Goal: Book appointment/travel/reservation

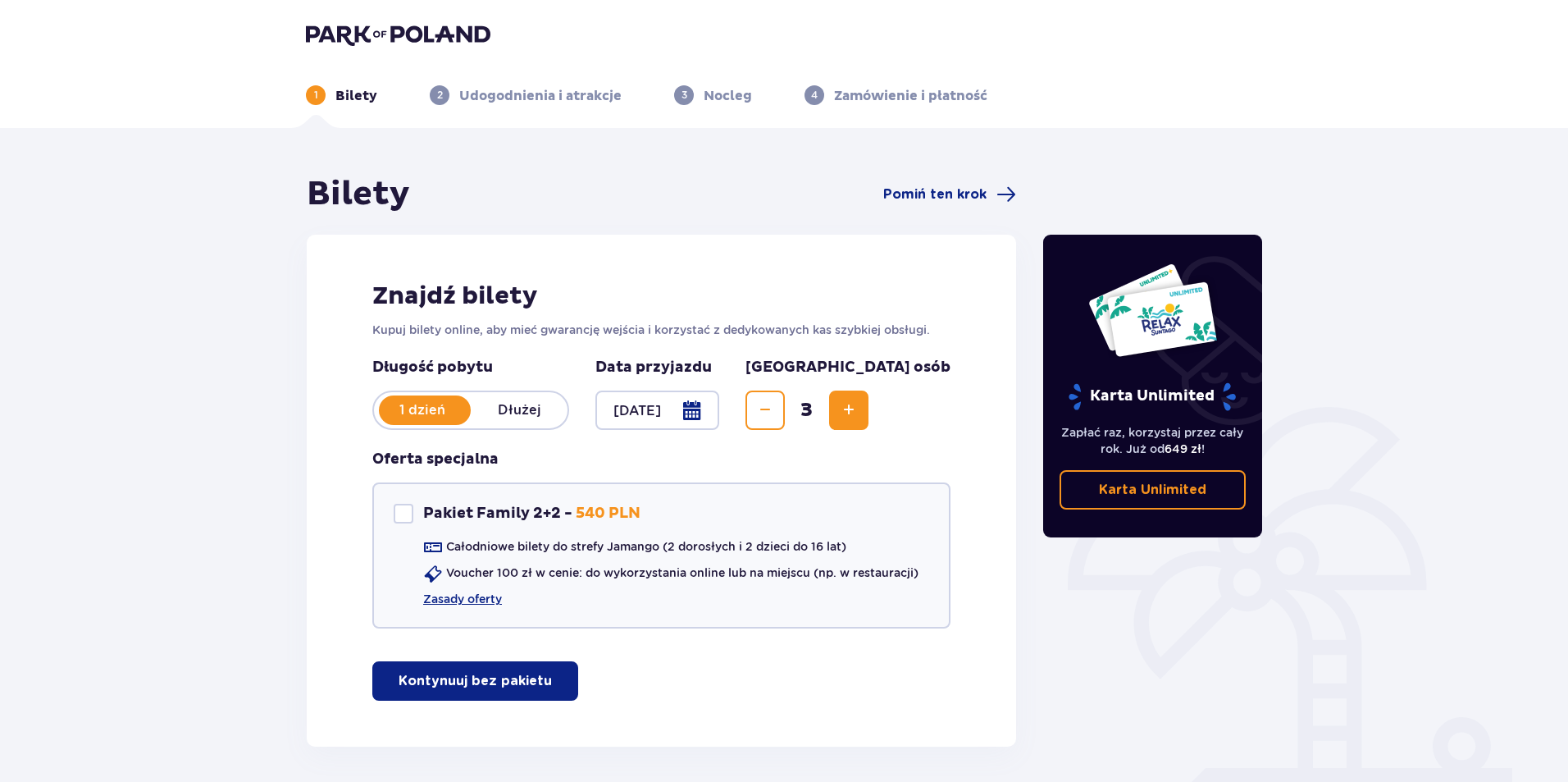
click at [499, 684] on p "Kontynuuj bez pakietu" at bounding box center [475, 681] width 154 height 18
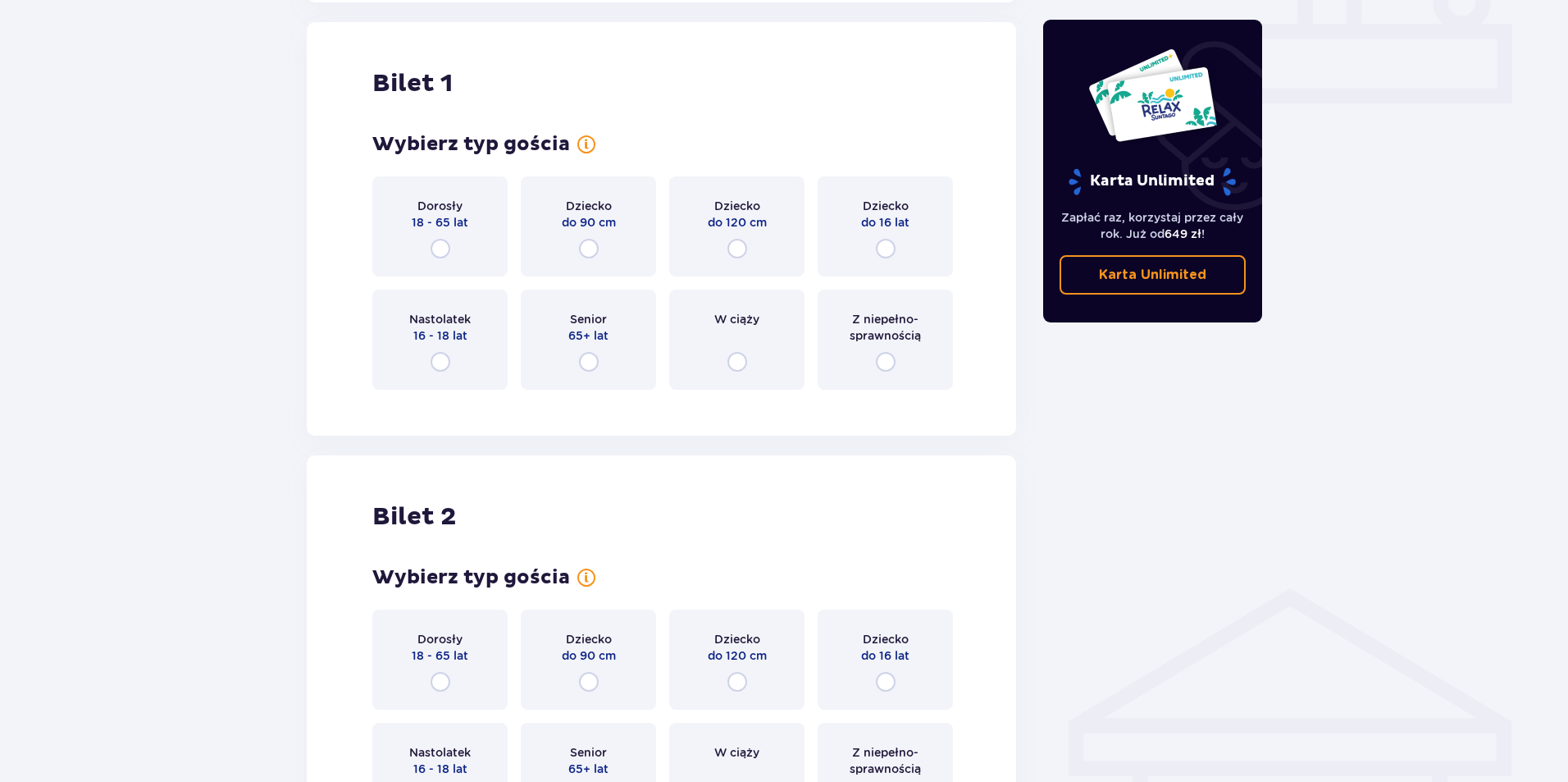
scroll to position [746, 0]
click at [453, 244] on div "Dorosły 18 - 65 lat" at bounding box center [440, 223] width 135 height 100
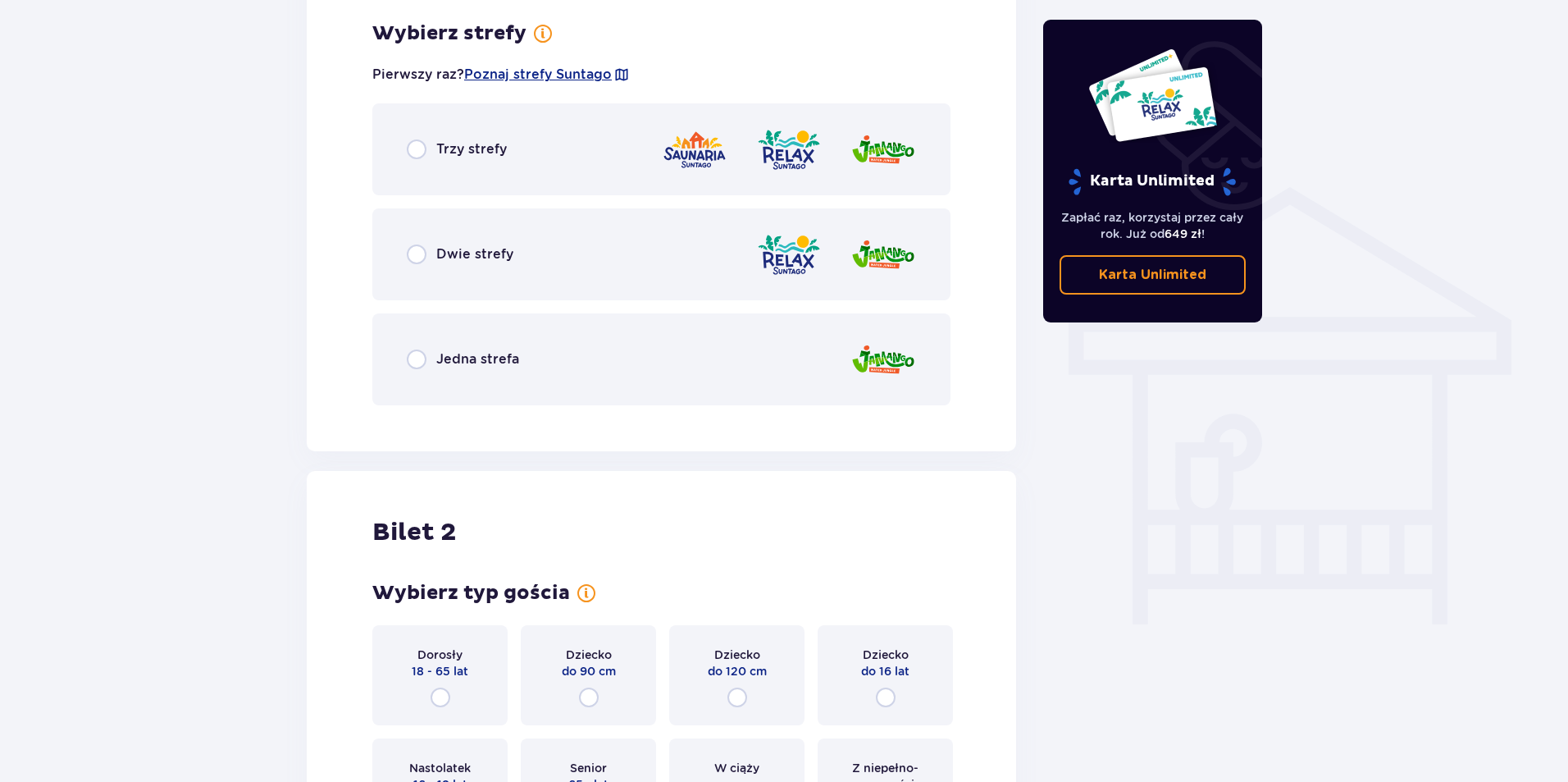
scroll to position [1147, 0]
click at [460, 240] on div "Dwie strefy" at bounding box center [662, 252] width 578 height 92
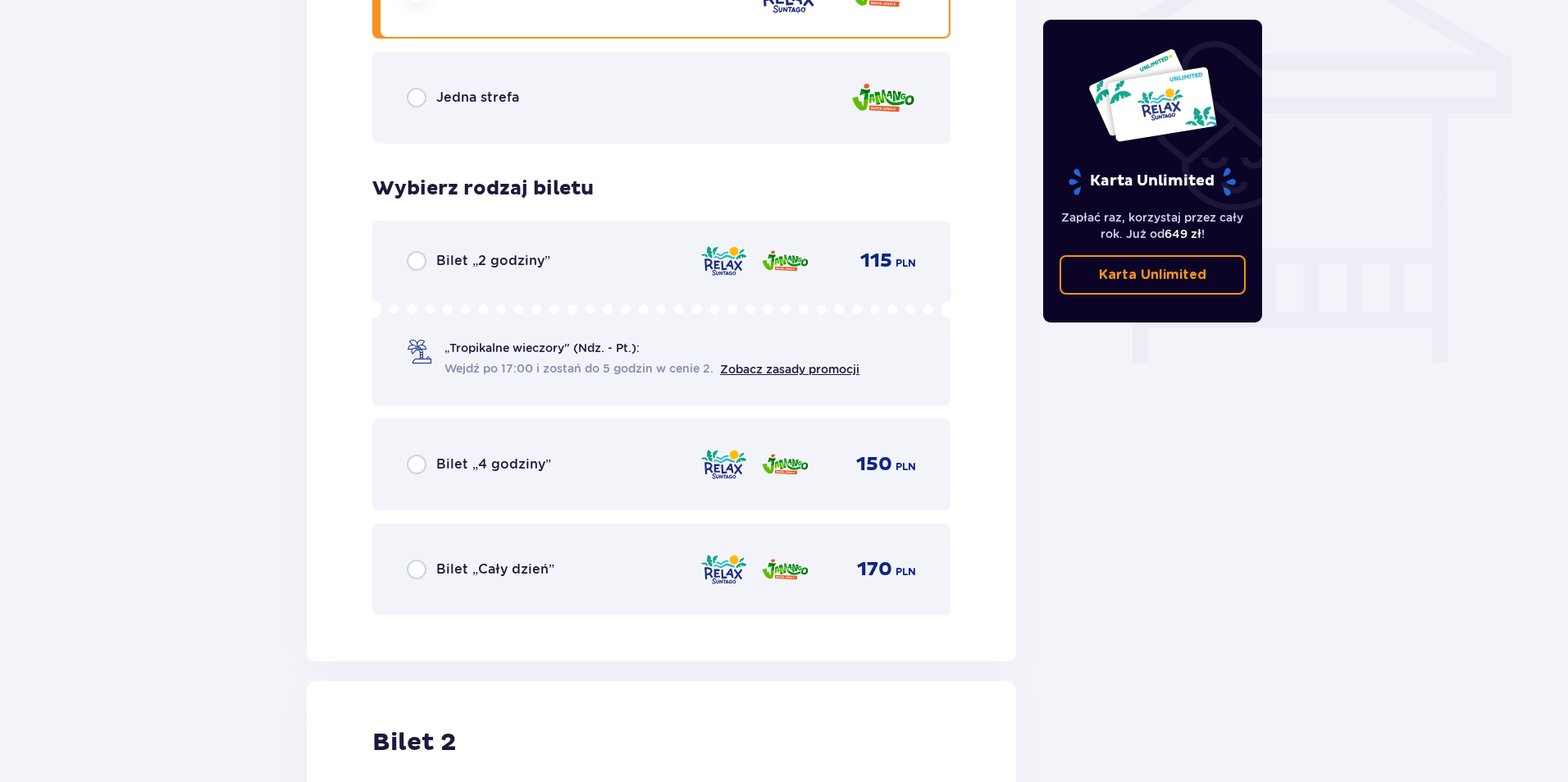
scroll to position [1399, 0]
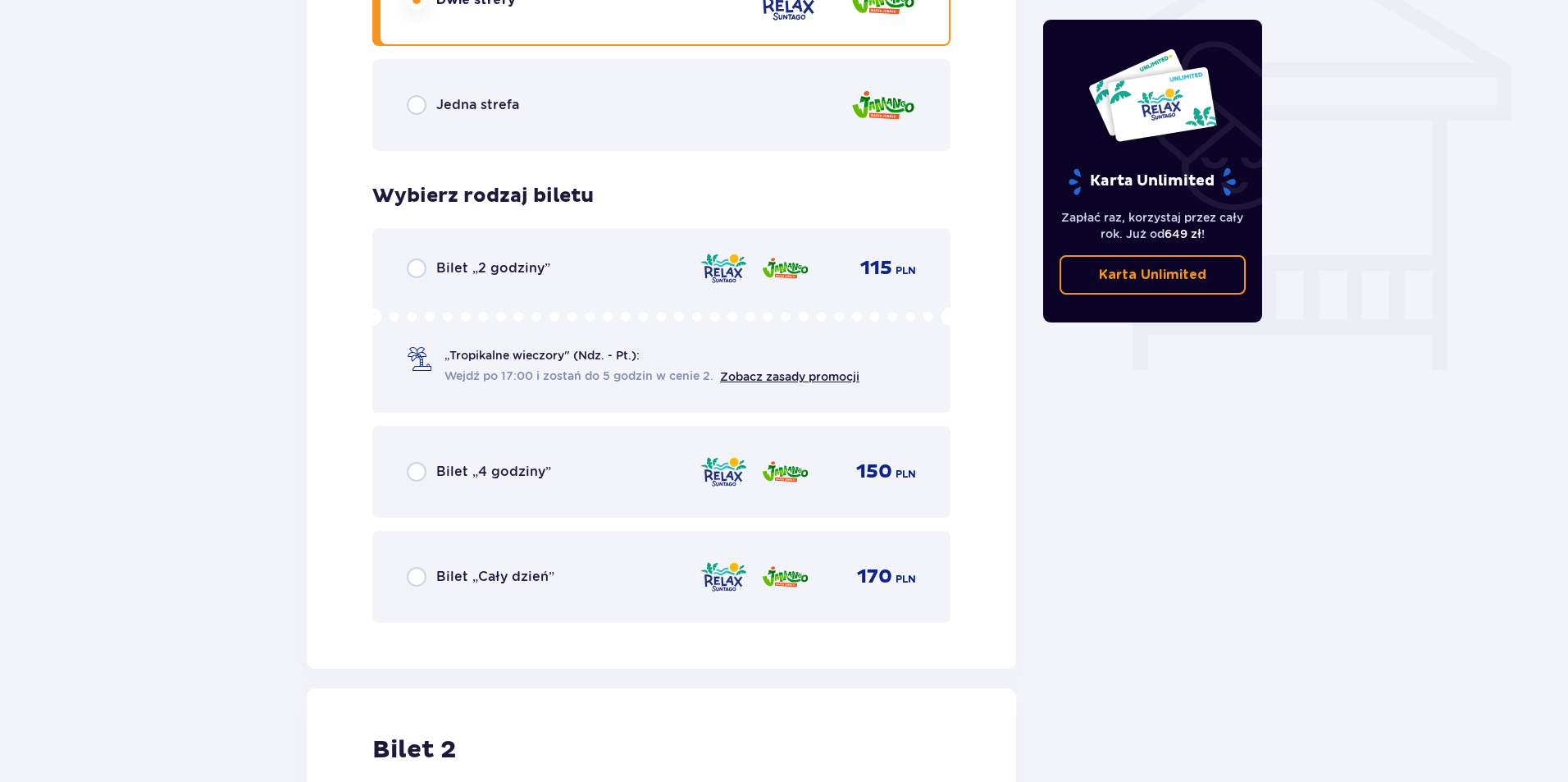
click at [434, 265] on div "Bilet „2 godziny”" at bounding box center [478, 269] width 144 height 20
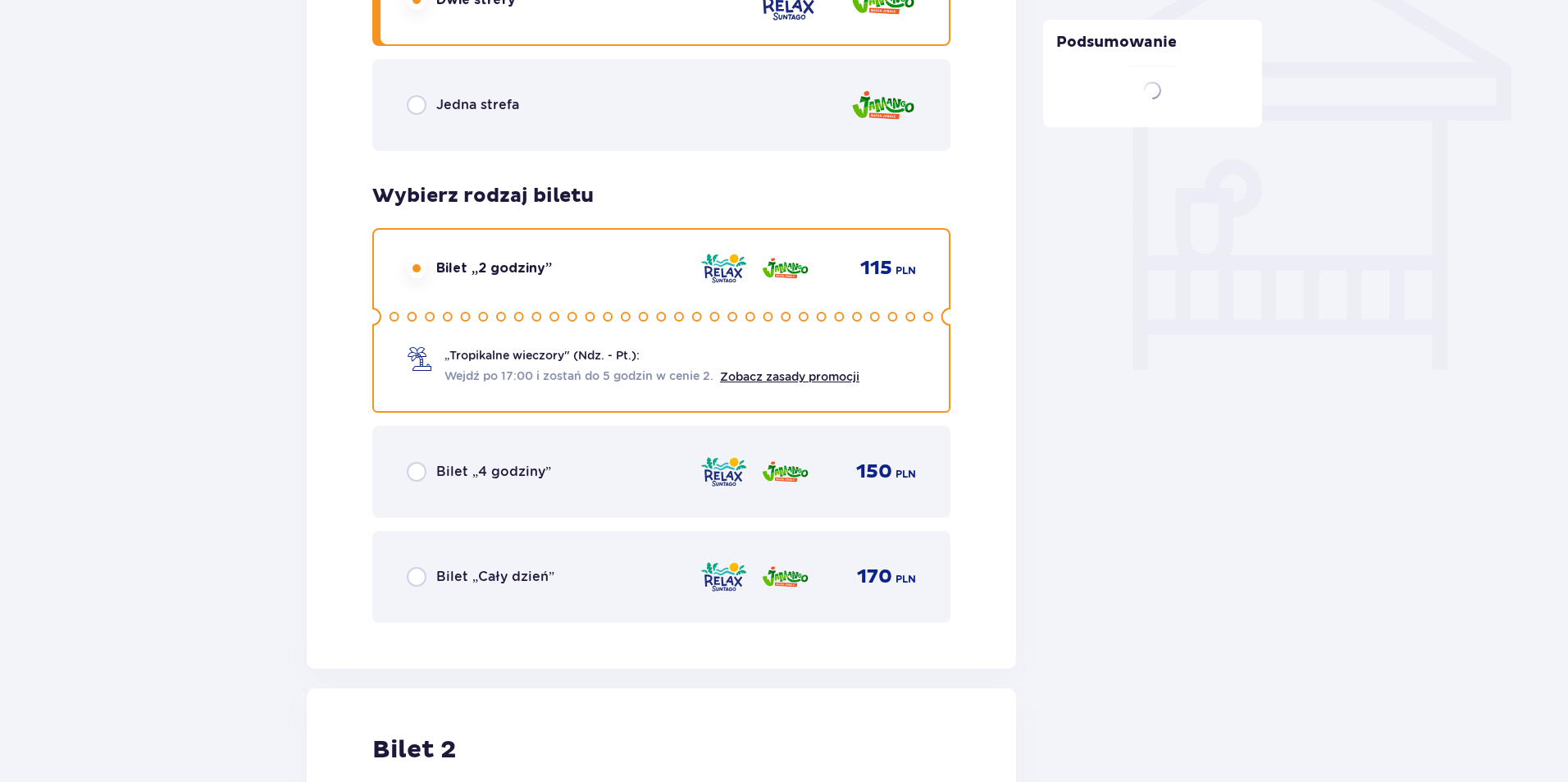
scroll to position [2068, 0]
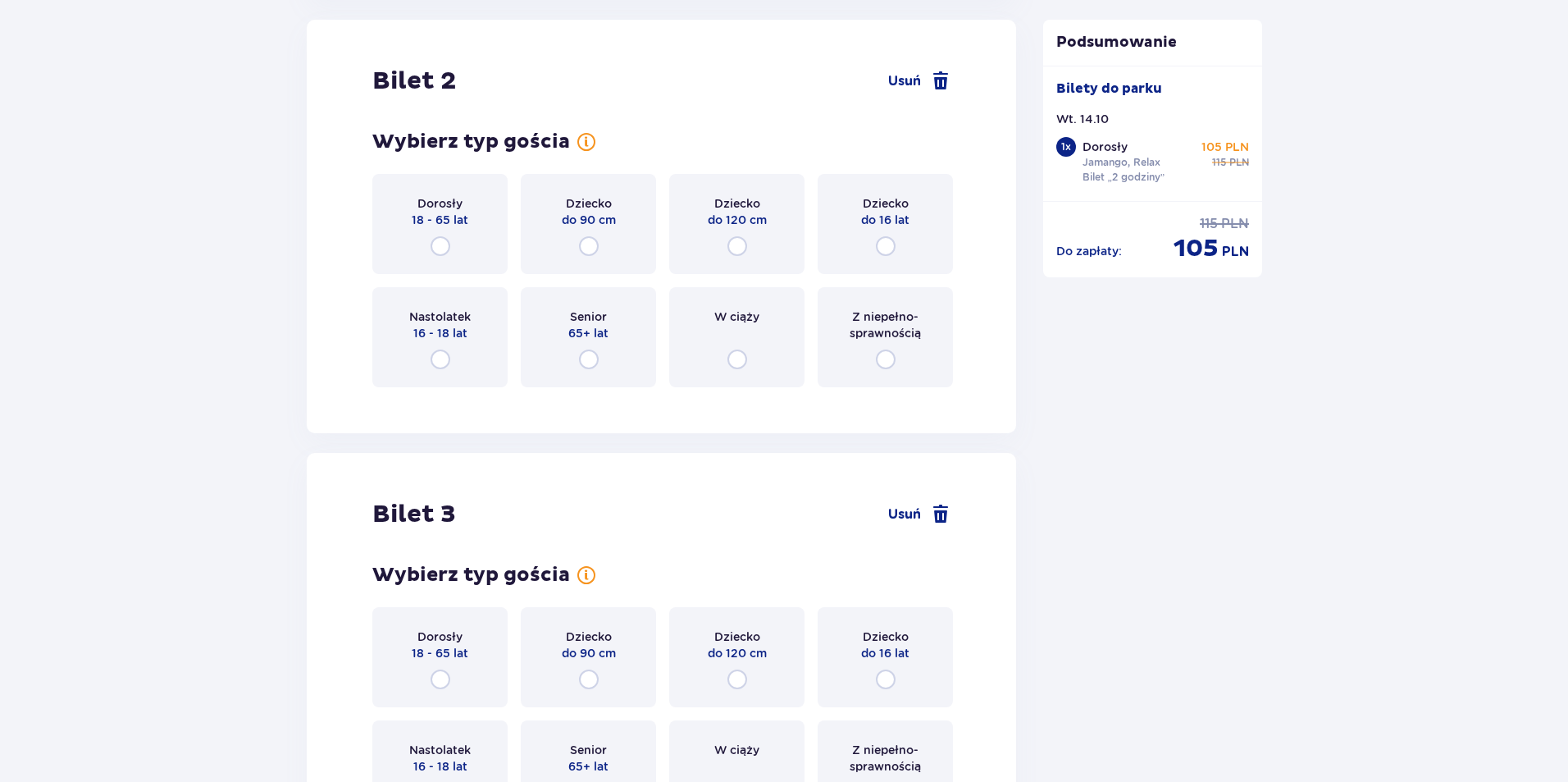
click at [441, 237] on input "radio" at bounding box center [440, 246] width 20 height 20
radio input "true"
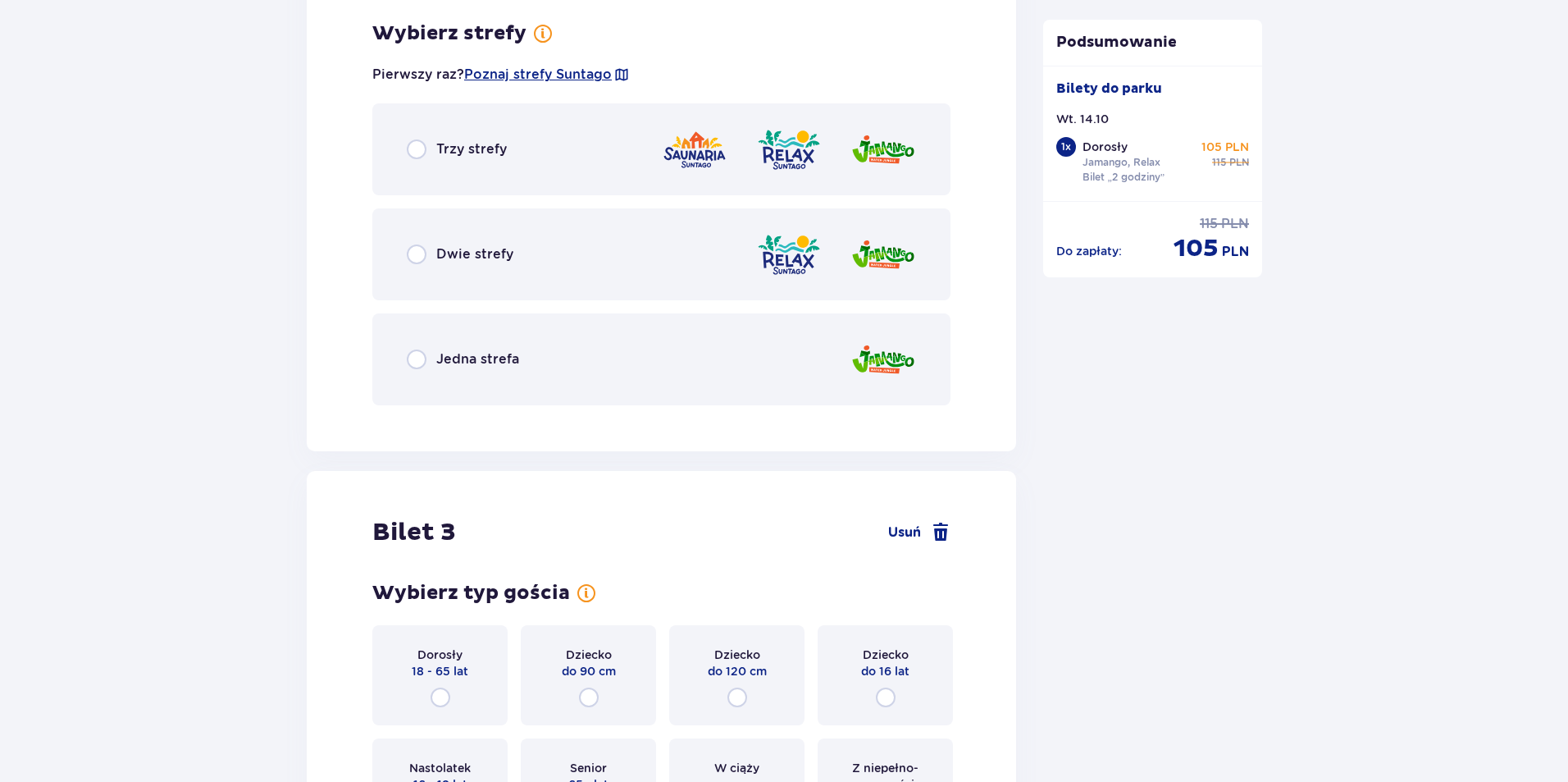
scroll to position [2469, 0]
click at [470, 254] on span "Dwie strefy" at bounding box center [474, 253] width 77 height 18
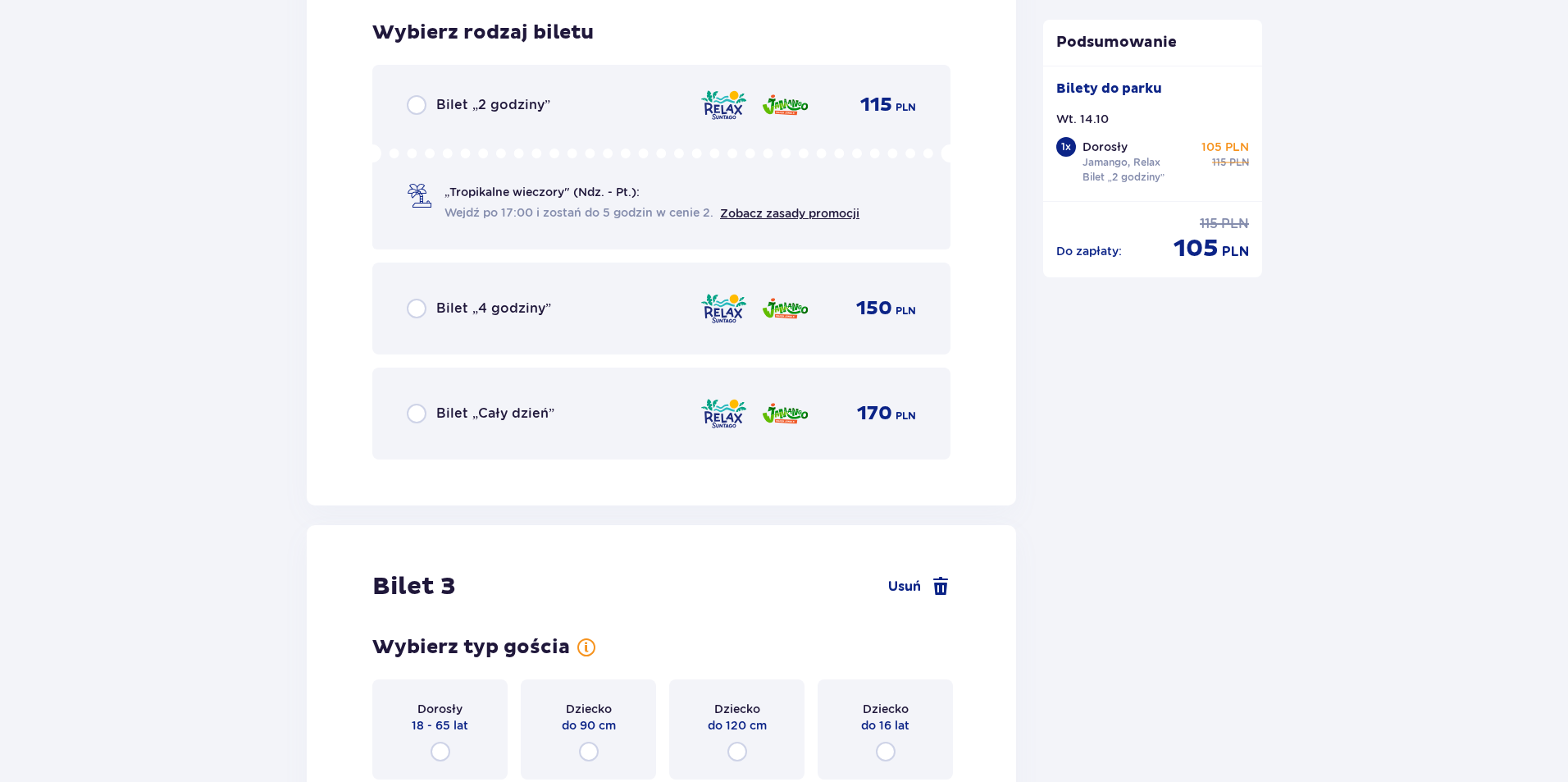
scroll to position [2886, 0]
click at [458, 116] on div "Bilet „2 godziny” 115 PLN „Tropikalne wieczory" (Ndz. - Pt.): Wejdź po 17:00 i …" at bounding box center [662, 155] width 578 height 184
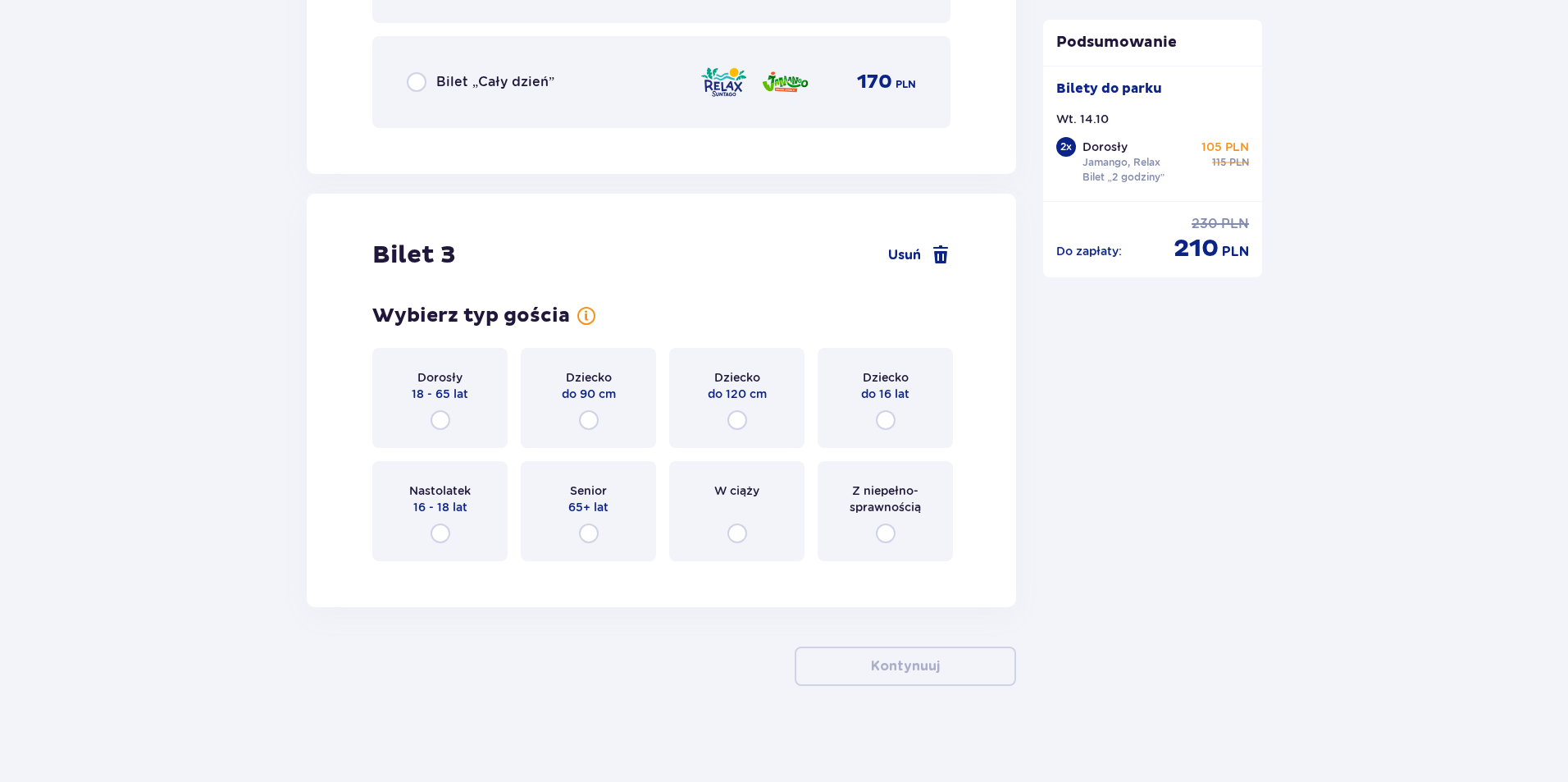
scroll to position [3219, 0]
click at [742, 421] on input "radio" at bounding box center [737, 417] width 20 height 20
radio input "true"
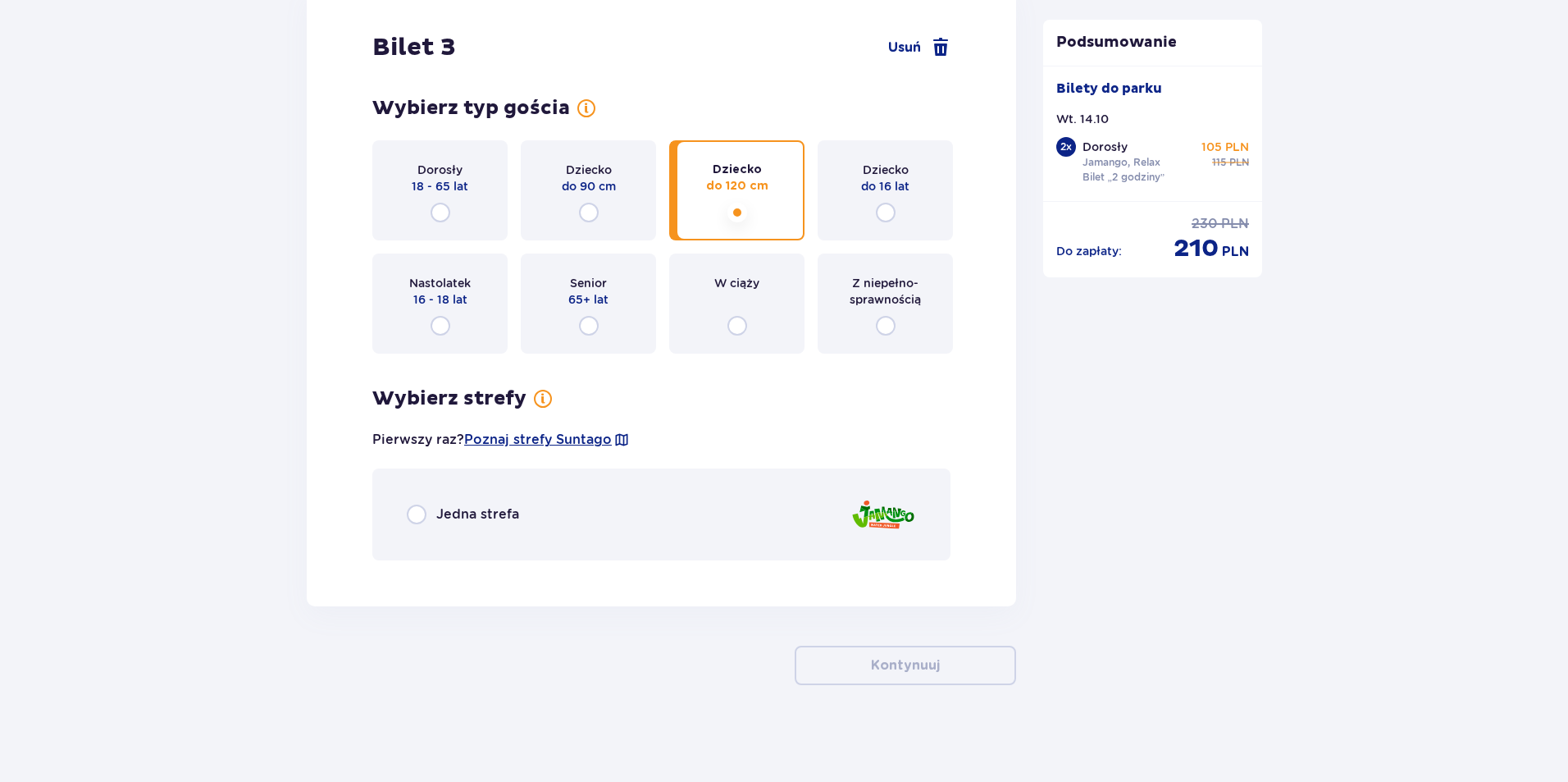
scroll to position [3426, 0]
drag, startPoint x: 509, startPoint y: 504, endPoint x: 516, endPoint y: 492, distance: 13.9
click at [506, 505] on span "Jedna strefa" at bounding box center [478, 513] width 83 height 18
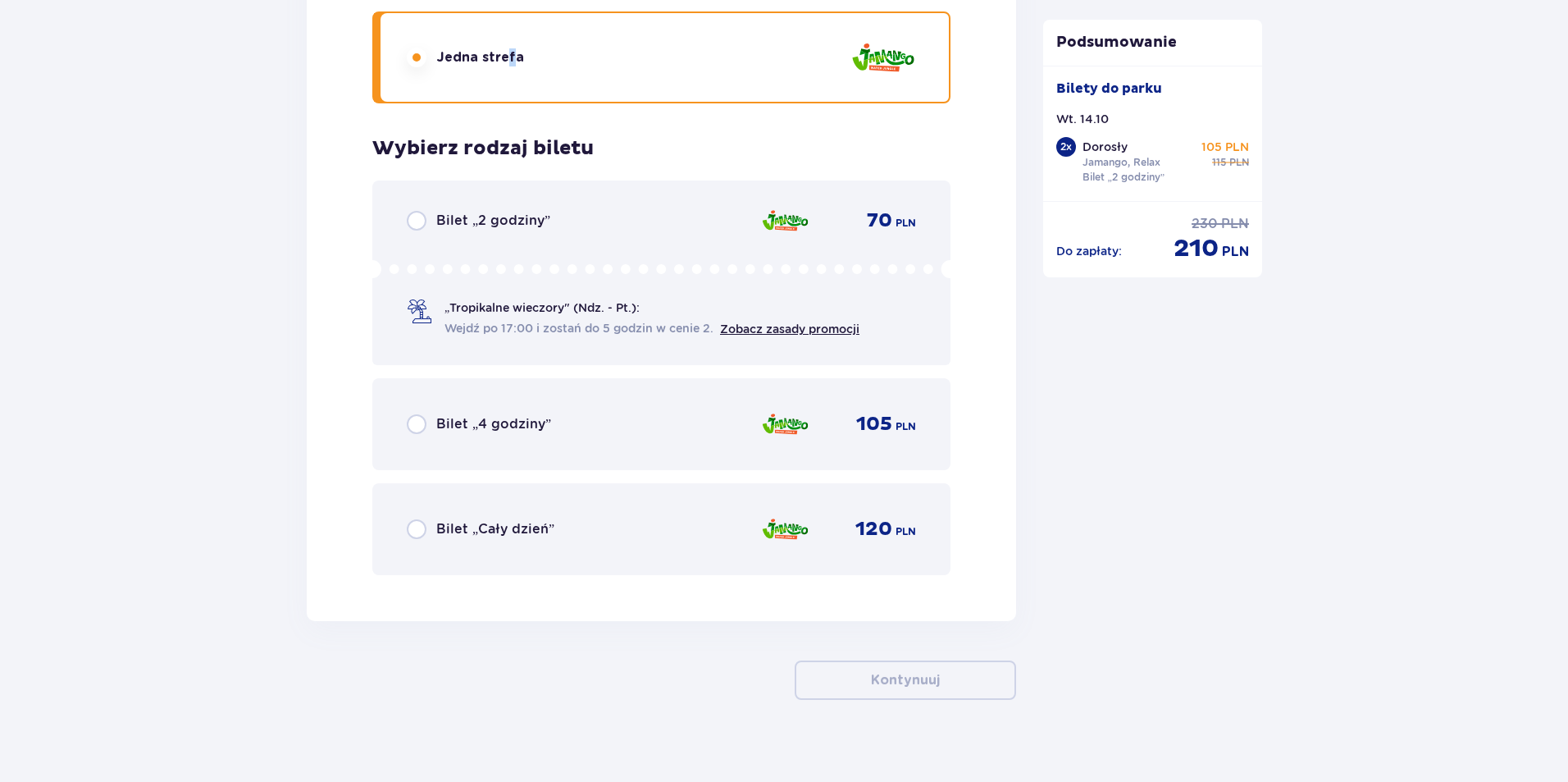
scroll to position [3898, 0]
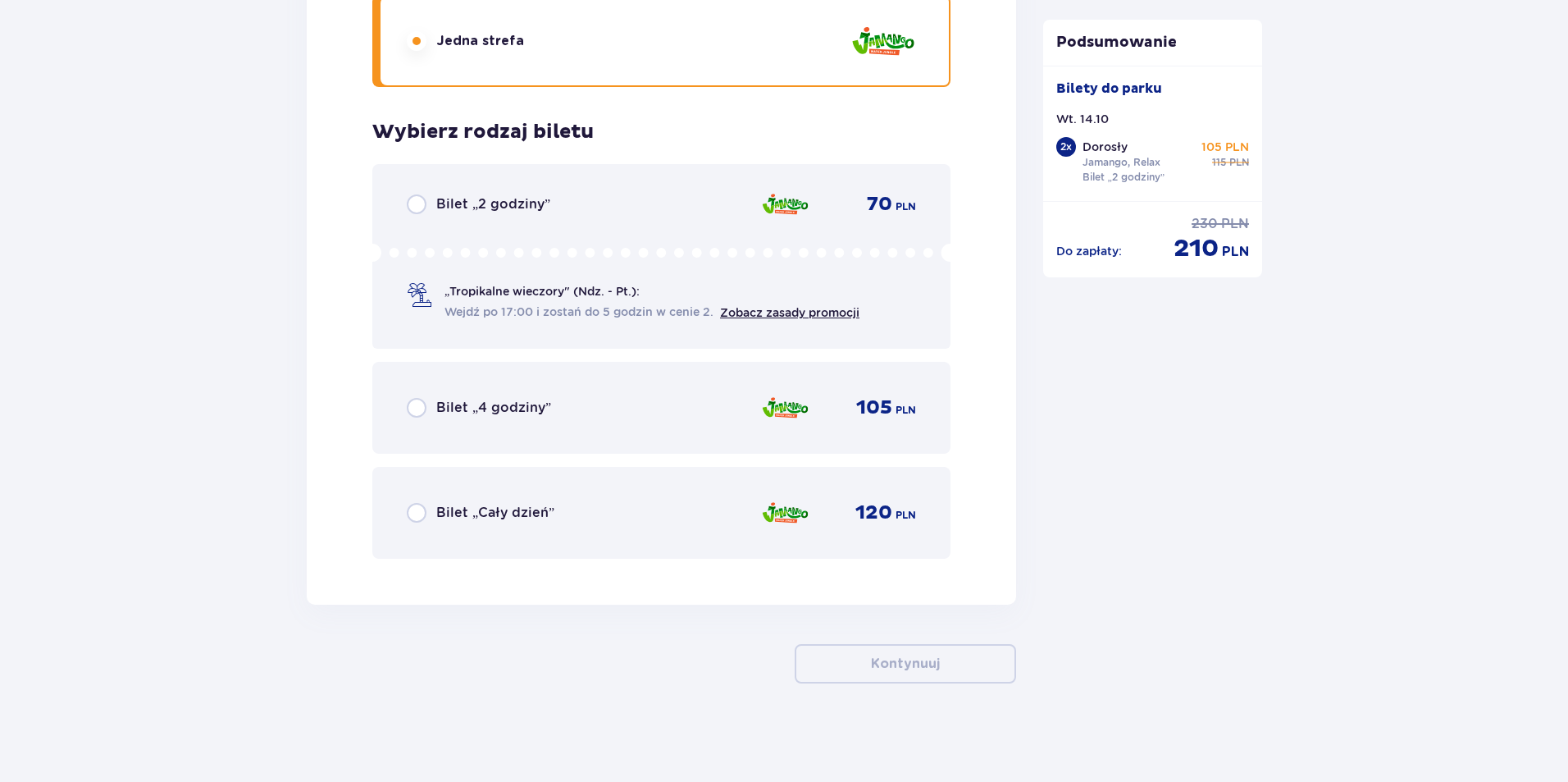
click at [707, 226] on div "Bilet „2 godziny” 70 PLN „Tropikalne wieczory" (Ndz. - Pt.): Wejdź po 17:00 i z…" at bounding box center [662, 256] width 578 height 184
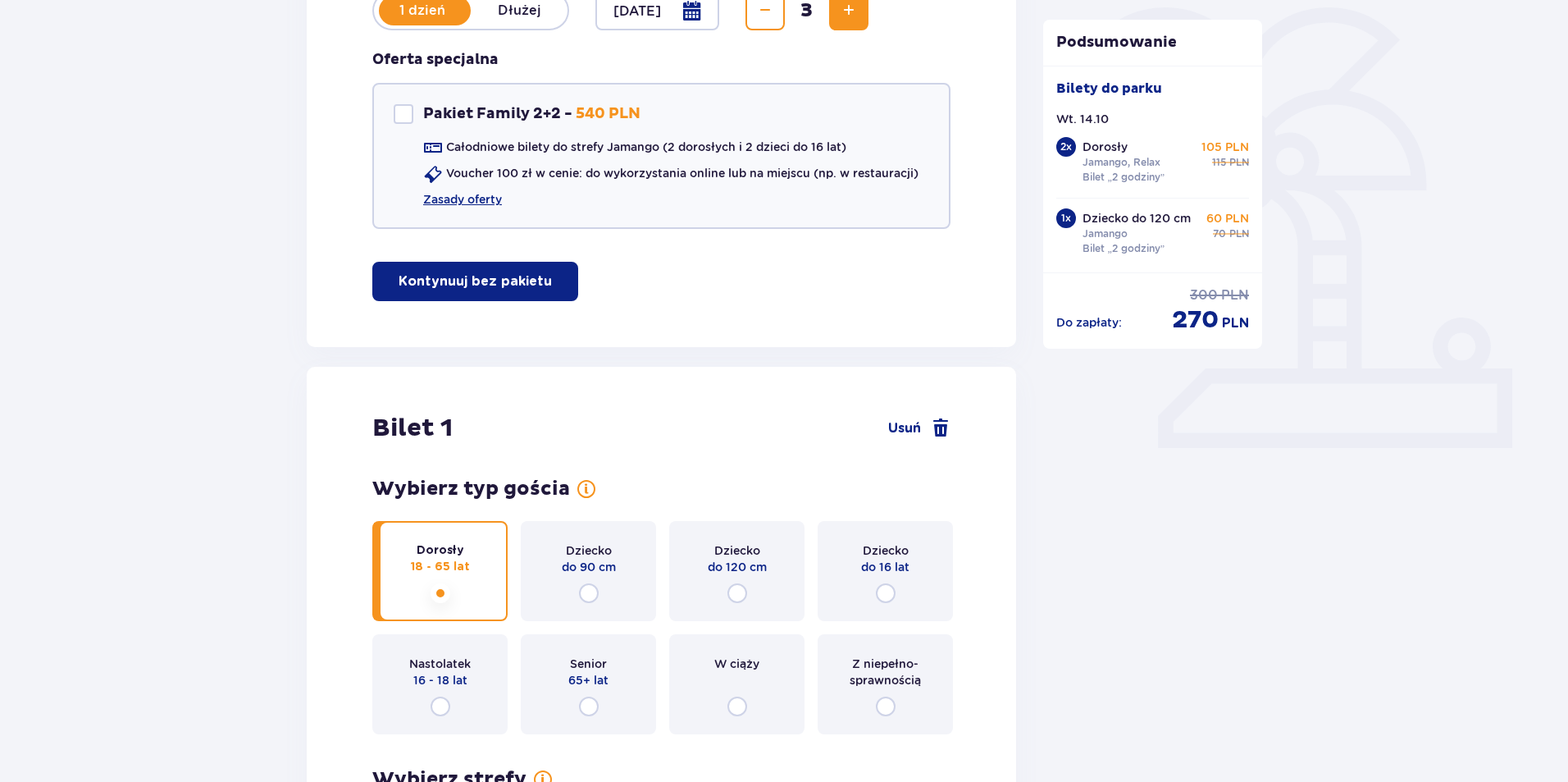
scroll to position [701, 0]
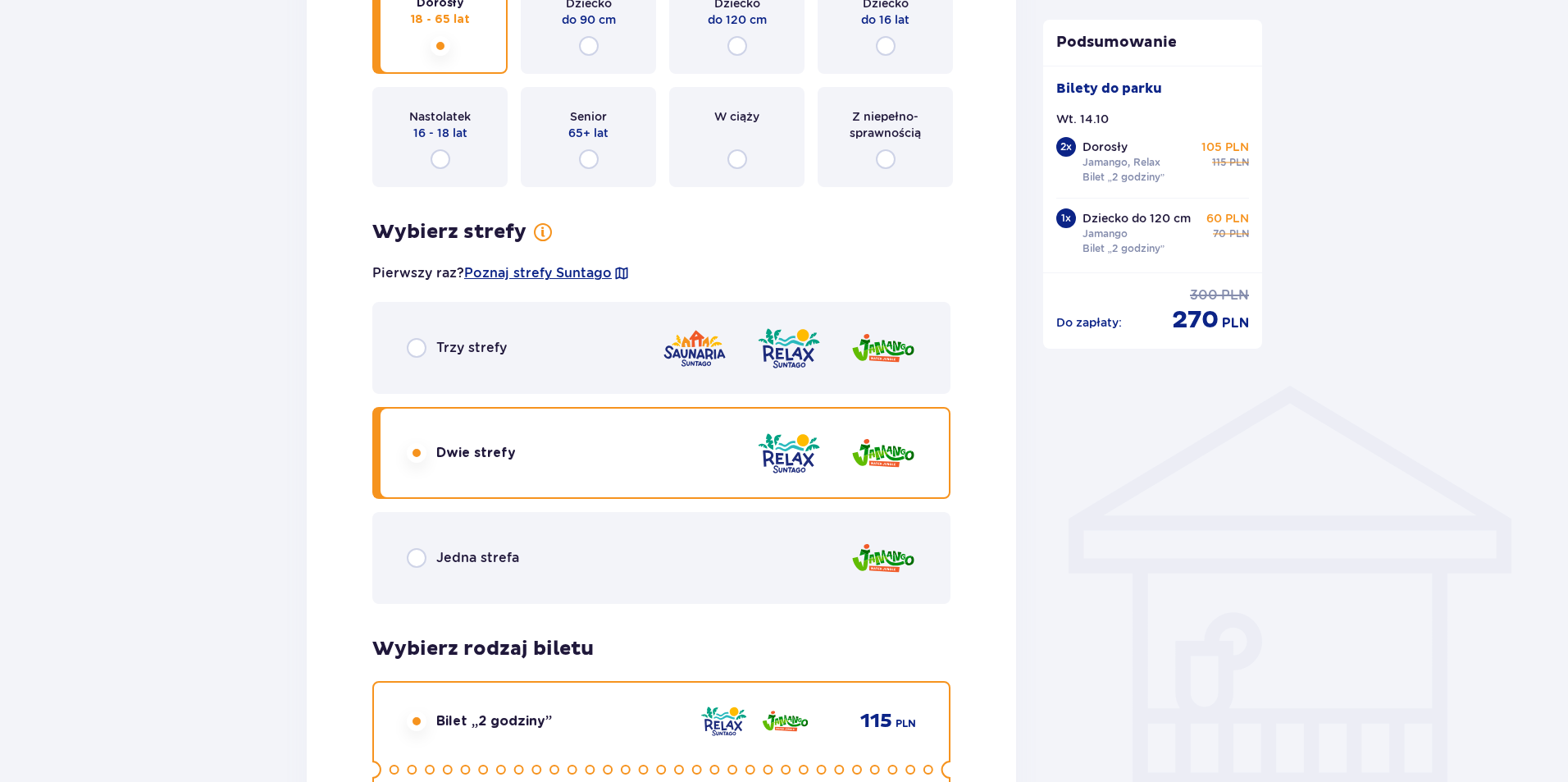
click at [568, 558] on div "Jedna strefa" at bounding box center [662, 557] width 578 height 92
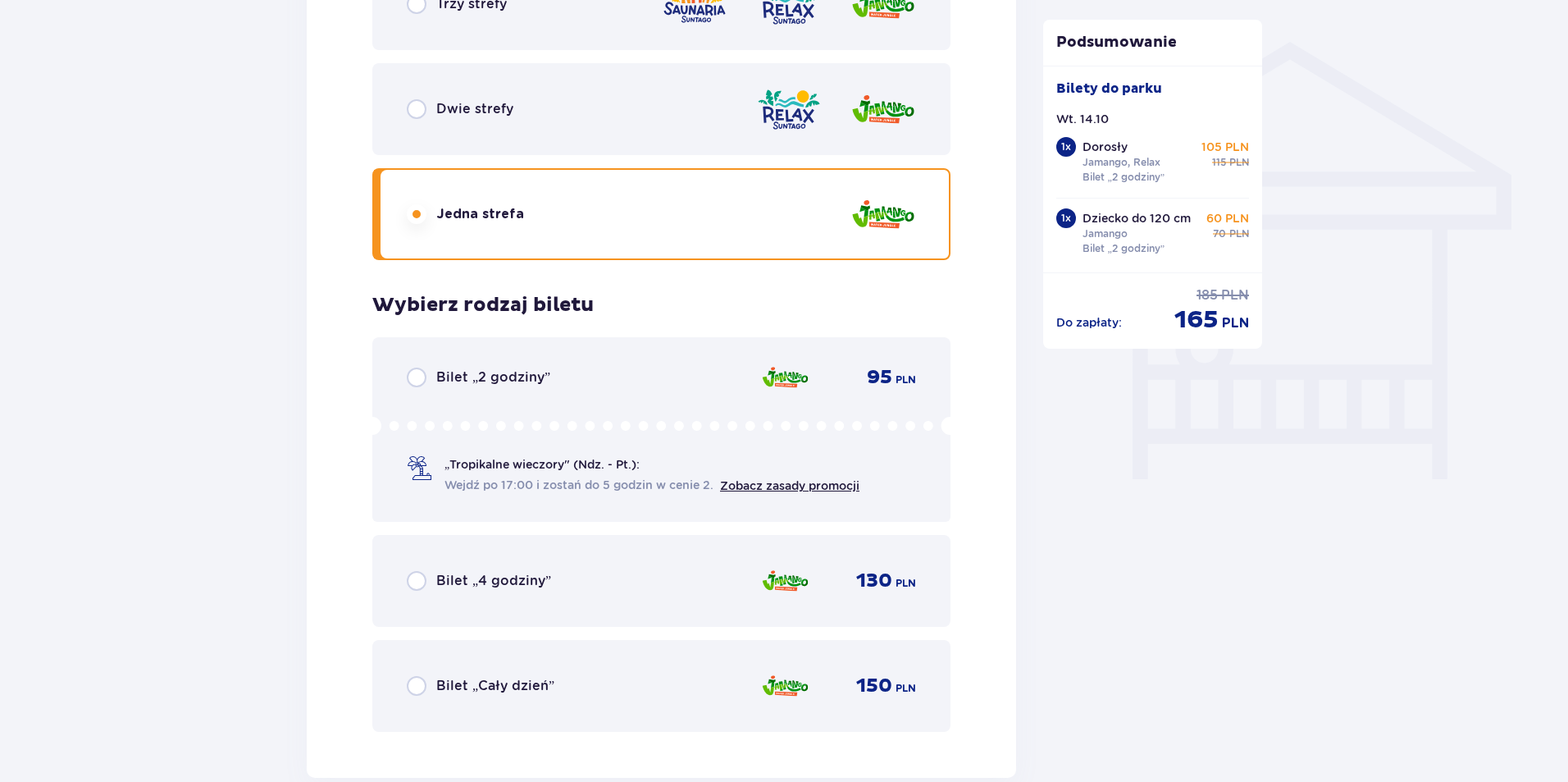
click at [497, 349] on div "Bilet „2 godziny” 95 PLN „Tropikalne wieczory" (Ndz. - Pt.): Wejdź po 17:00 i z…" at bounding box center [662, 534] width 578 height 394
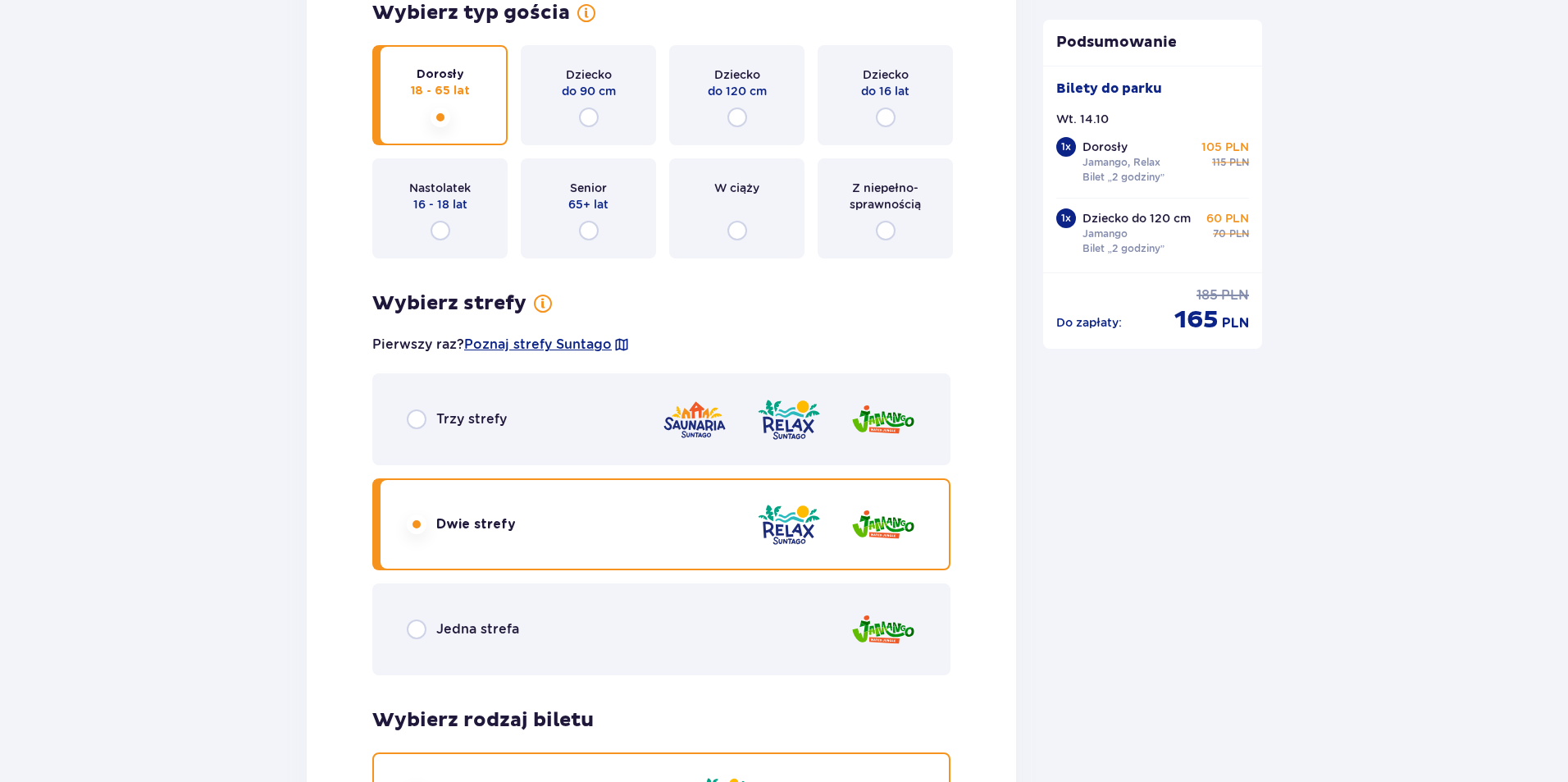
scroll to position [2220, 0]
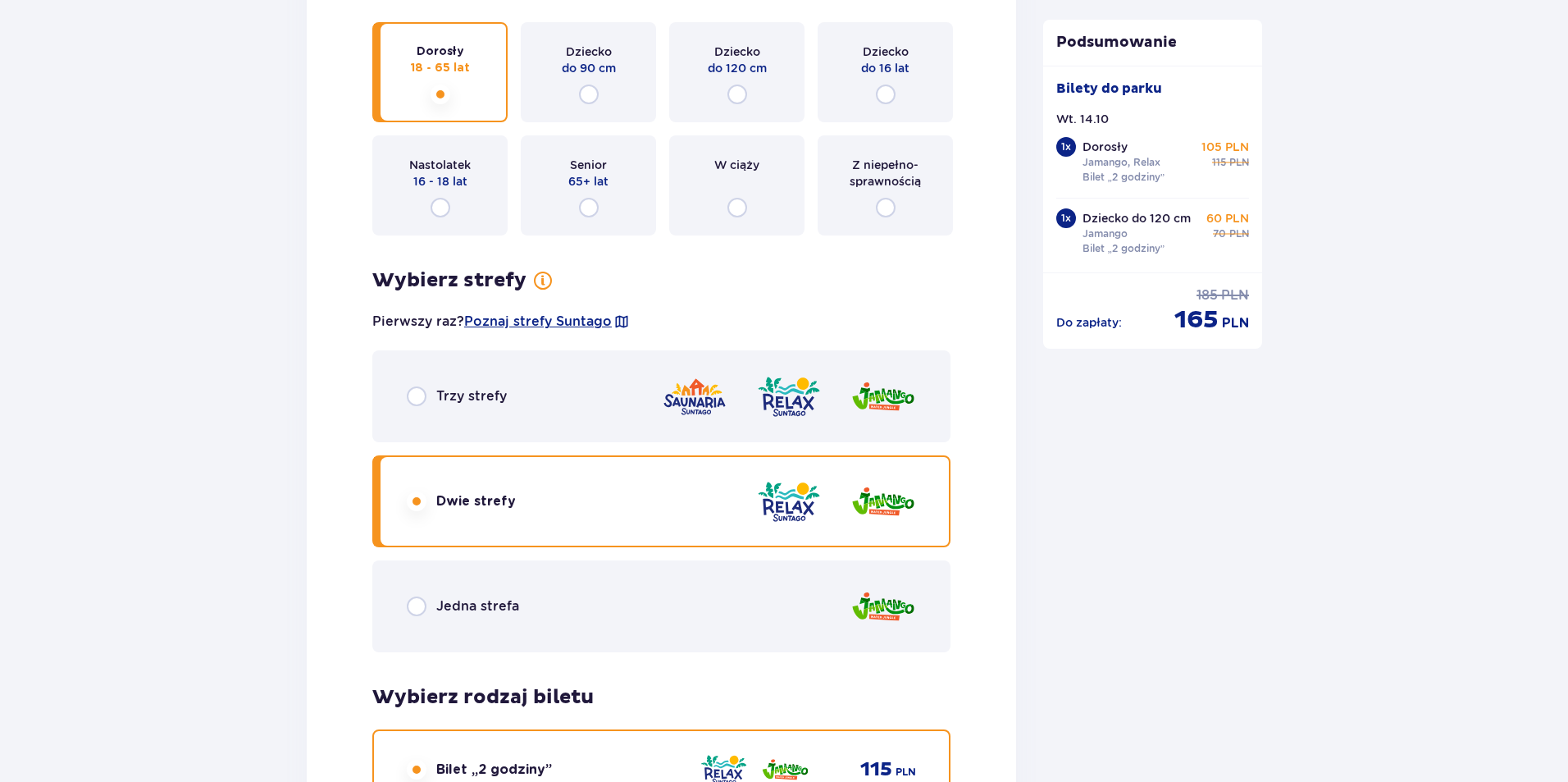
click at [539, 615] on div "Jedna strefa" at bounding box center [662, 606] width 578 height 92
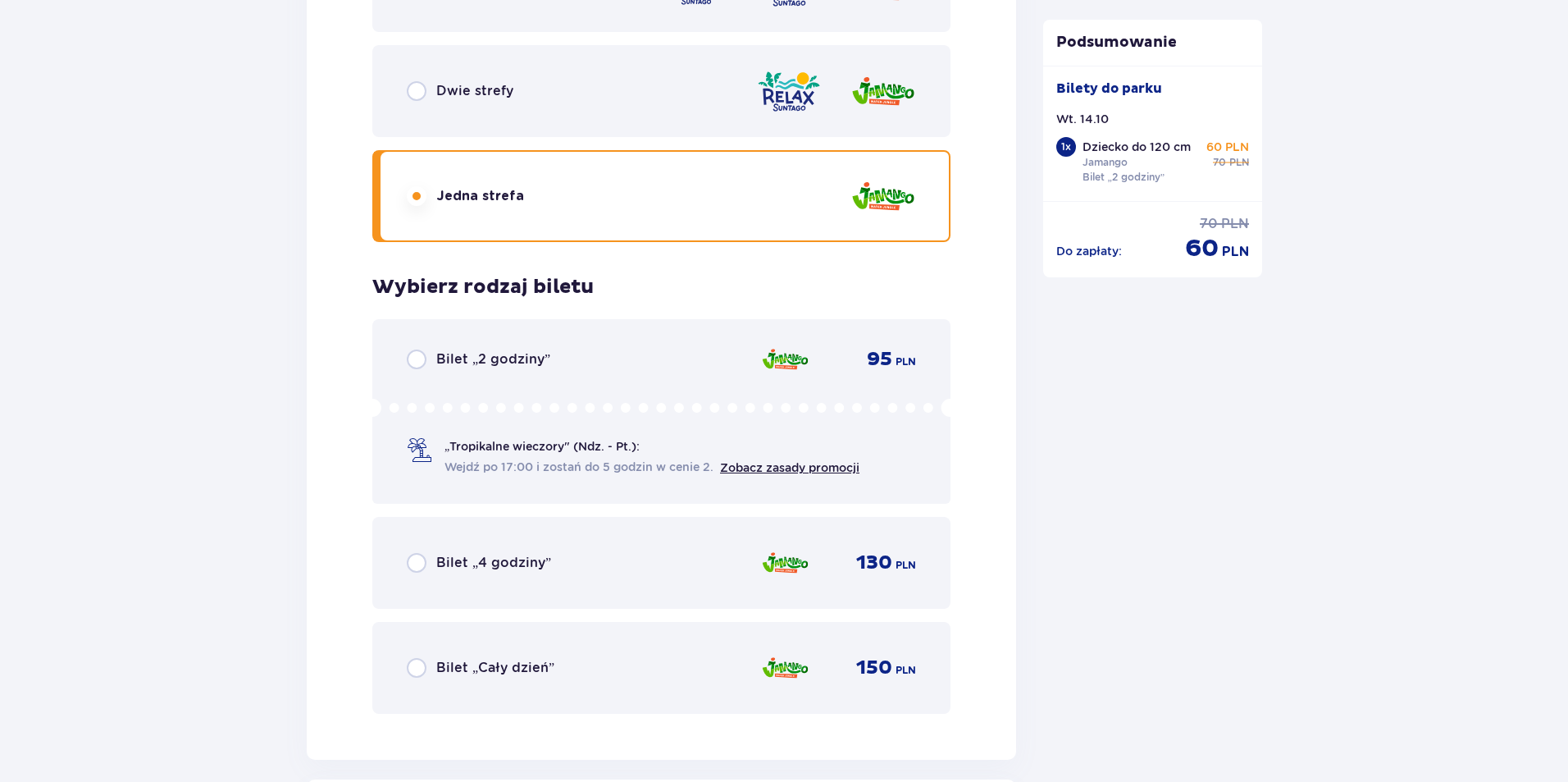
click at [580, 363] on div "Bilet „2 godziny” 95 PLN" at bounding box center [661, 360] width 509 height 20
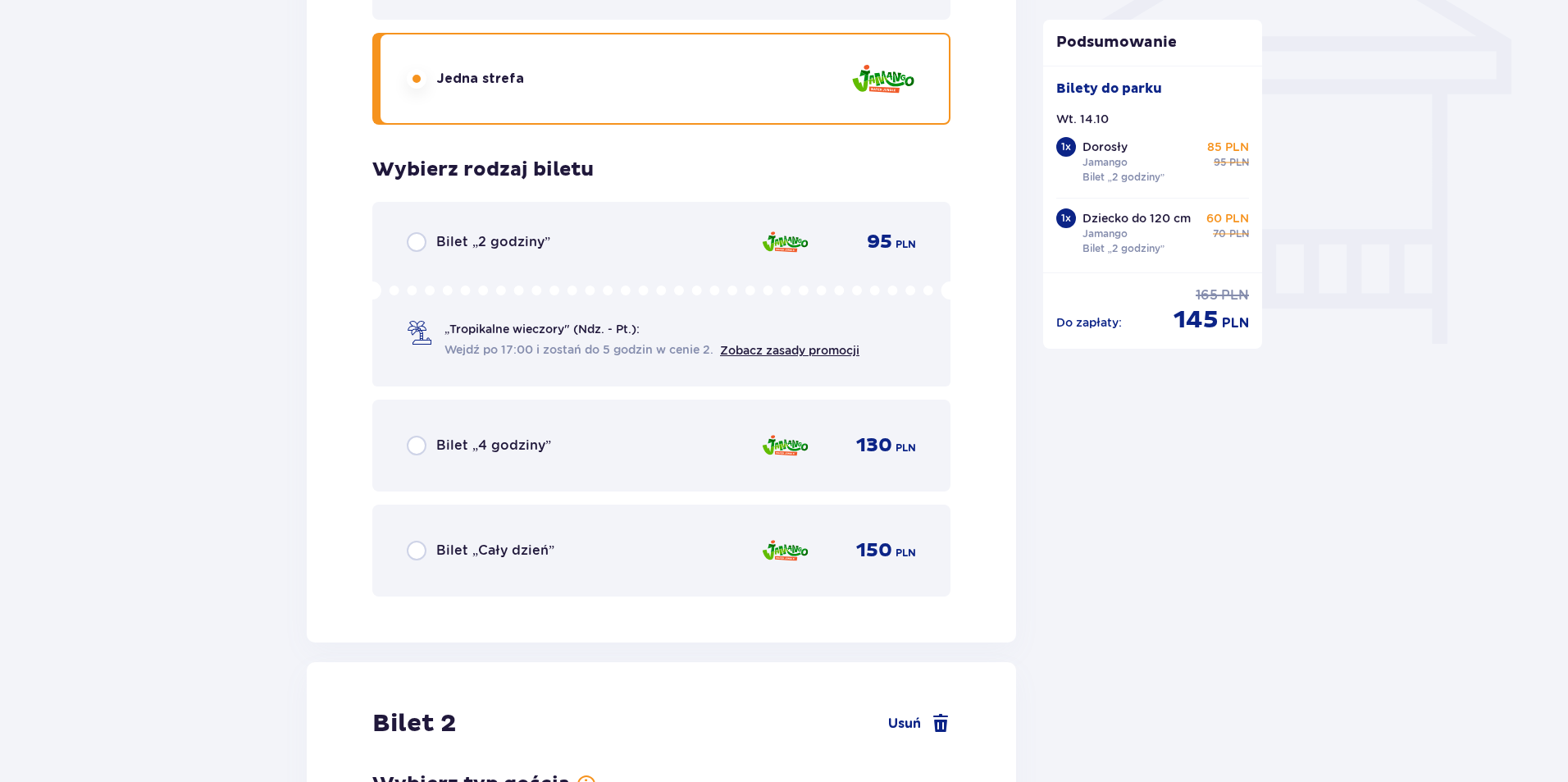
scroll to position [1457, 0]
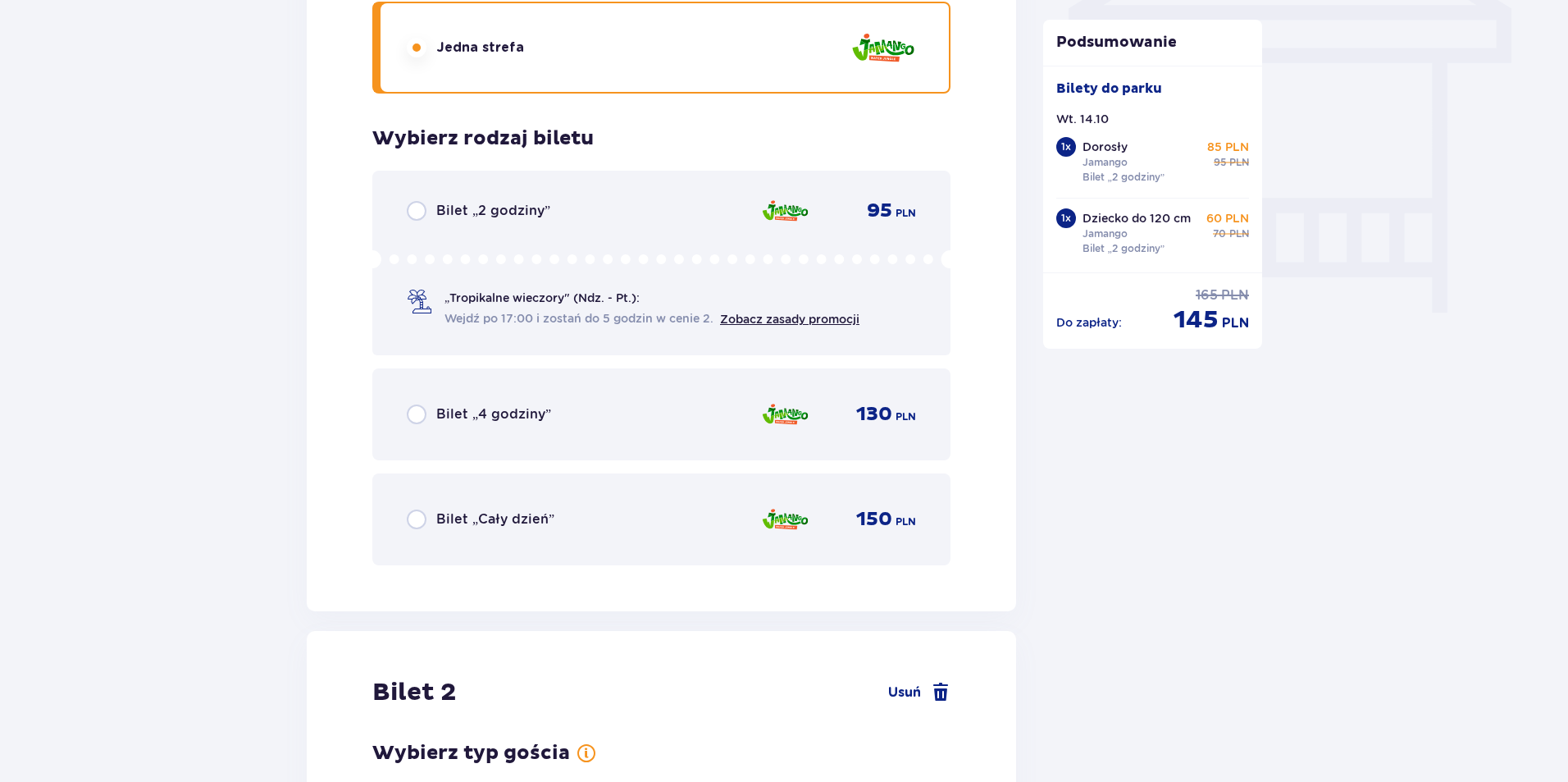
click at [548, 188] on div "Bilet „2 godziny” 95 PLN „Tropikalne wieczory" (Ndz. - Pt.): Wejdź po 17:00 i z…" at bounding box center [662, 262] width 578 height 184
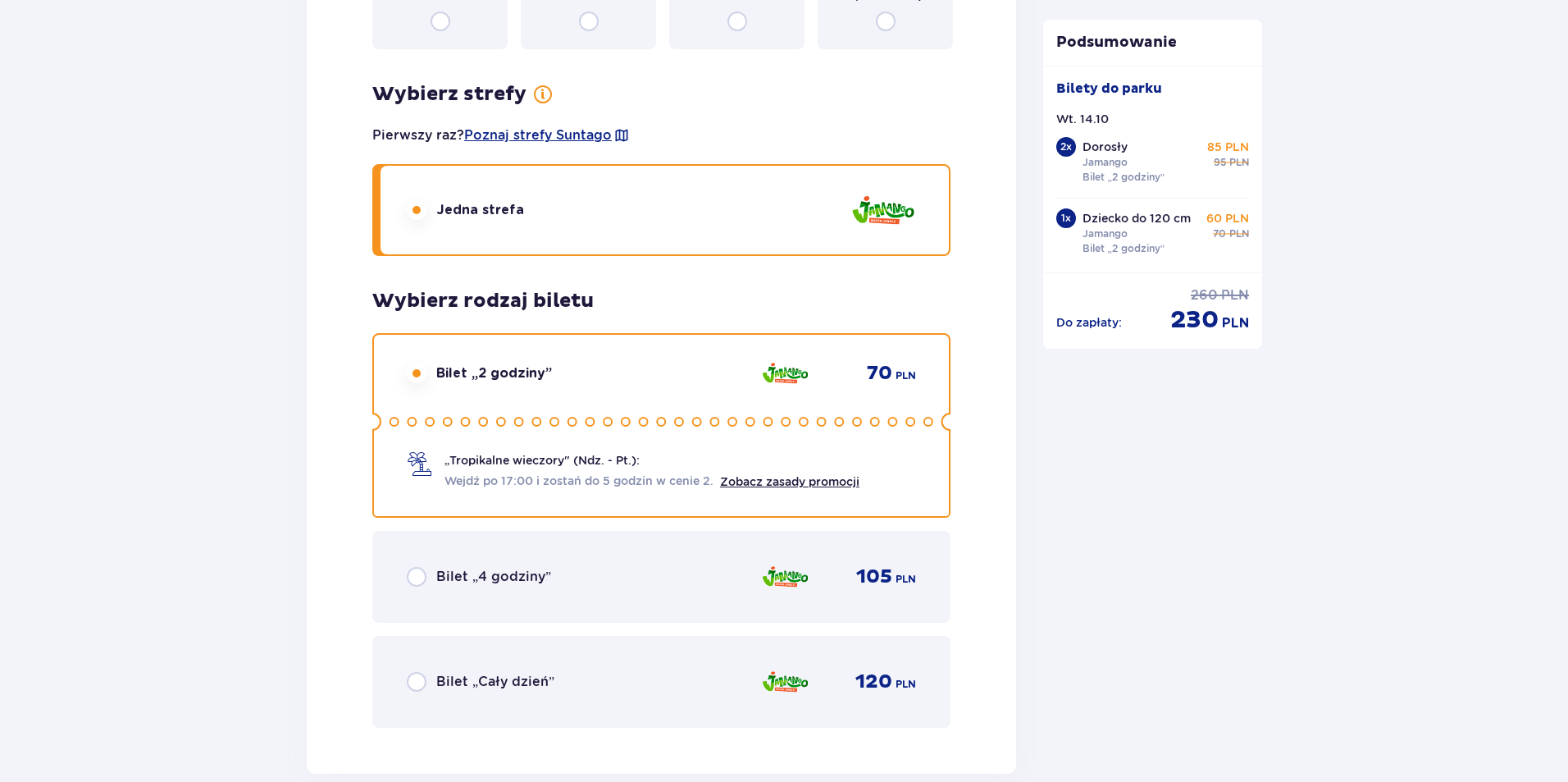
scroll to position [3818, 0]
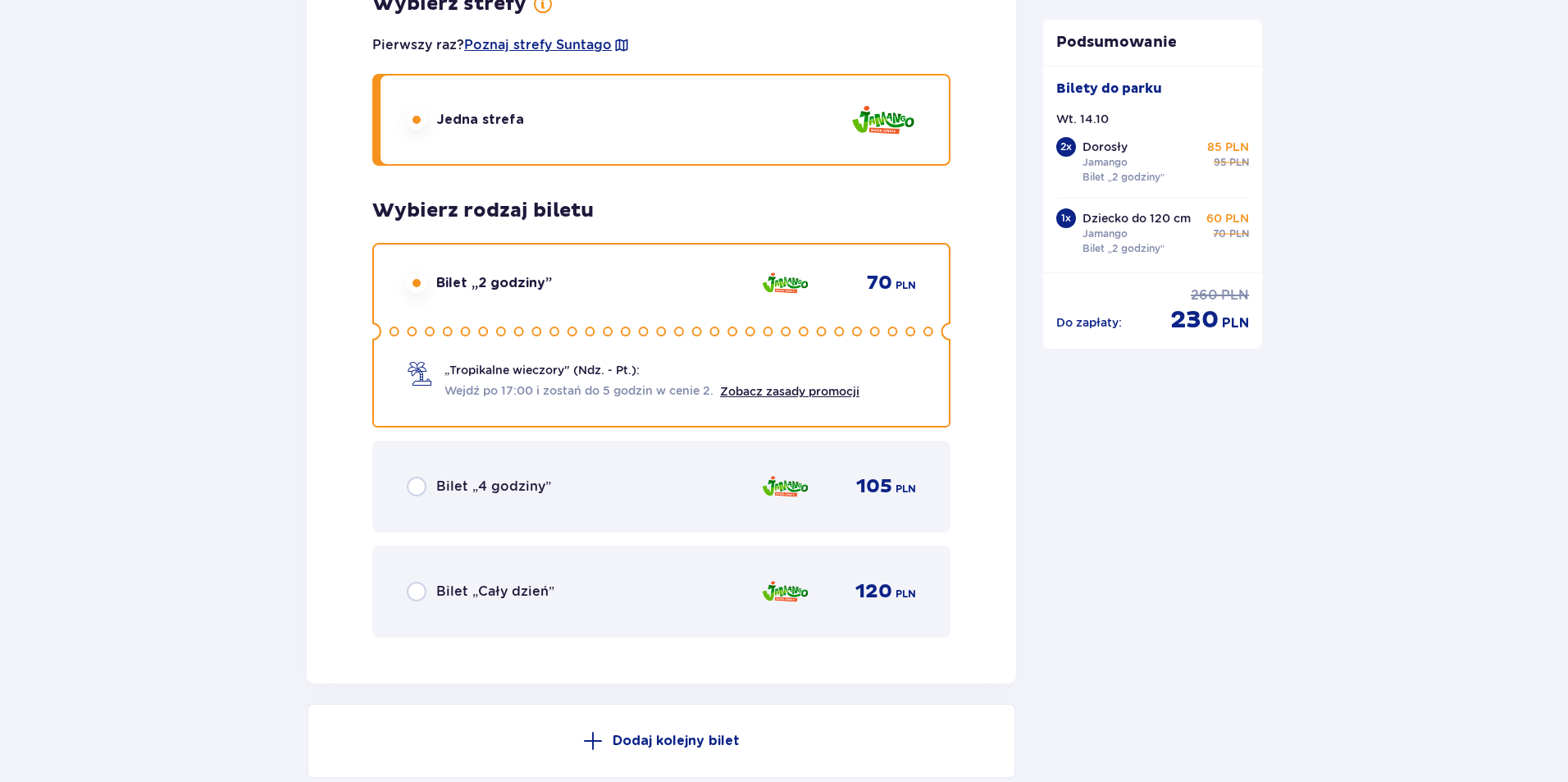
click at [668, 746] on p "Dodaj kolejny bilet" at bounding box center [676, 741] width 127 height 18
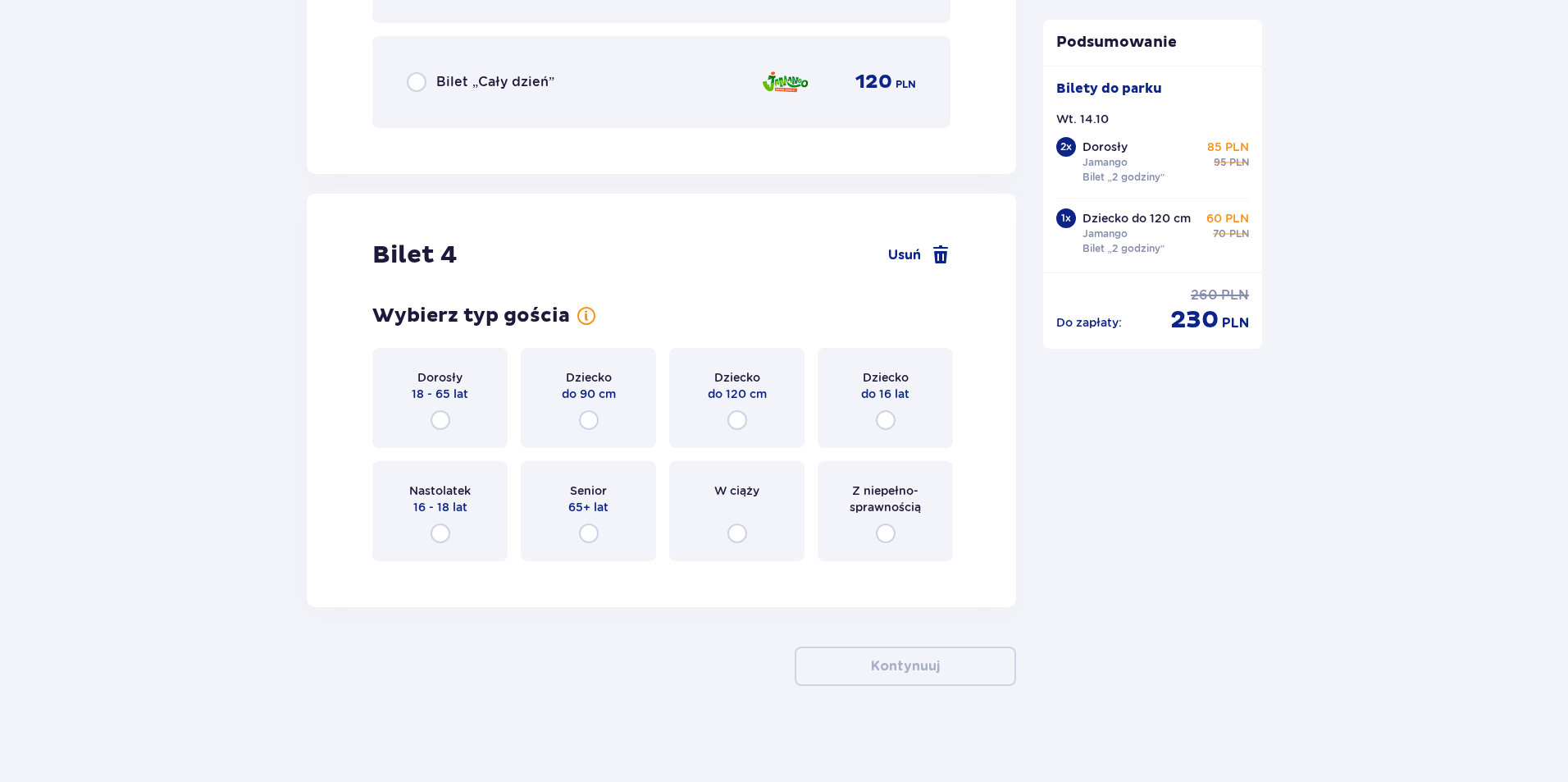
scroll to position [4331, 0]
click at [621, 401] on div "Dziecko do 90 cm" at bounding box center [588, 395] width 135 height 100
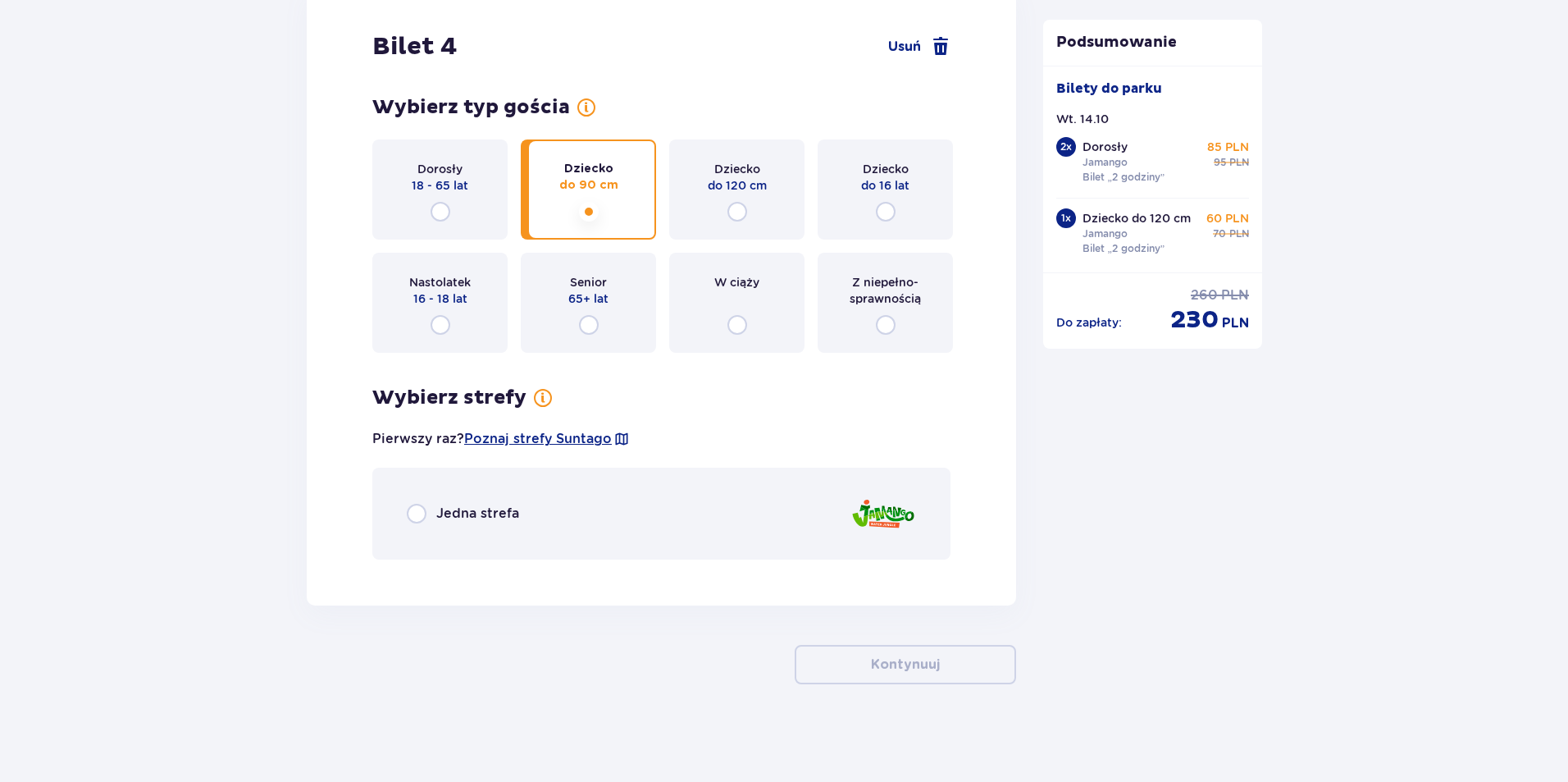
scroll to position [4537, 0]
click at [489, 526] on div "Jedna strefa" at bounding box center [662, 513] width 578 height 92
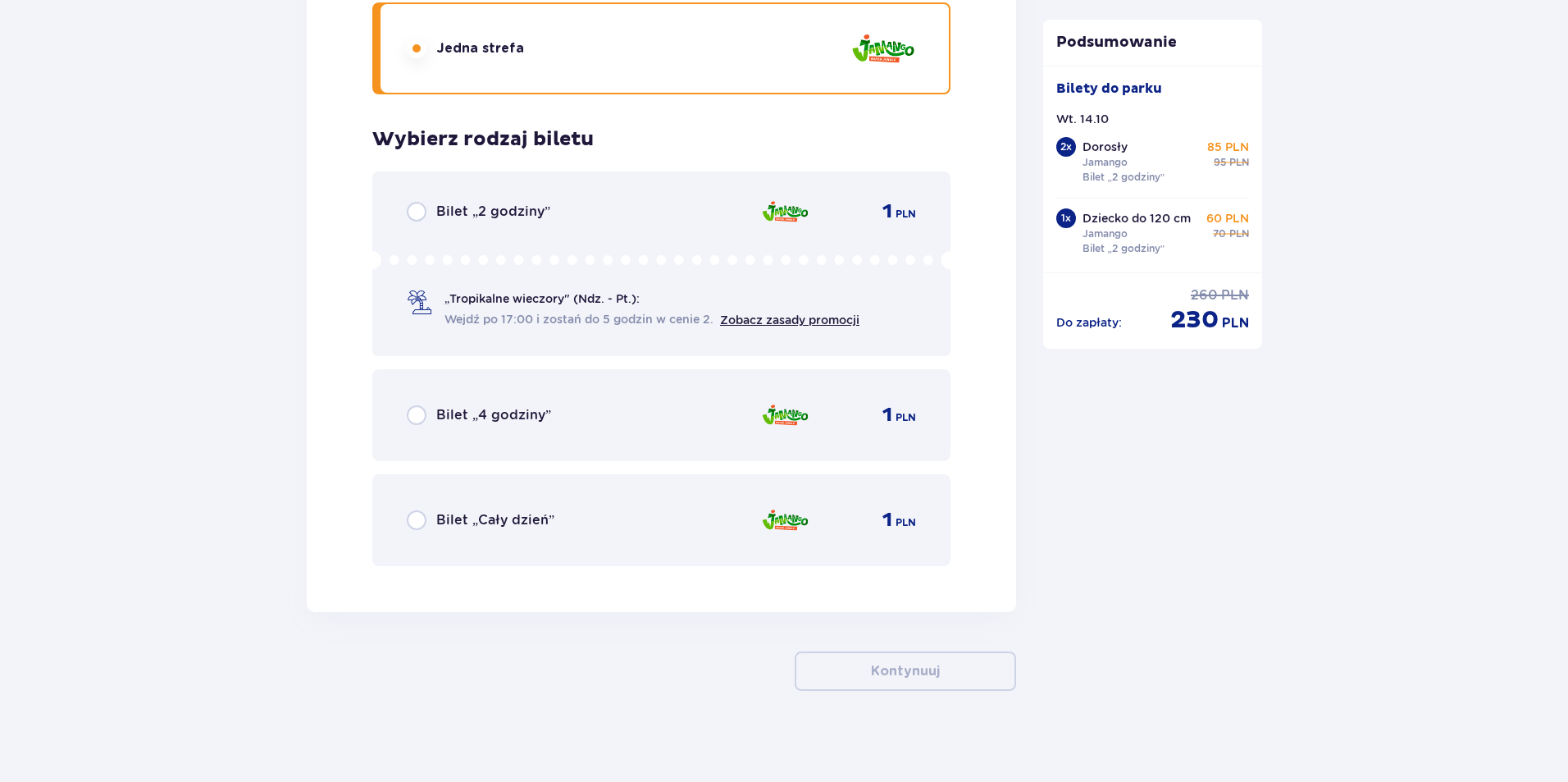
scroll to position [5009, 0]
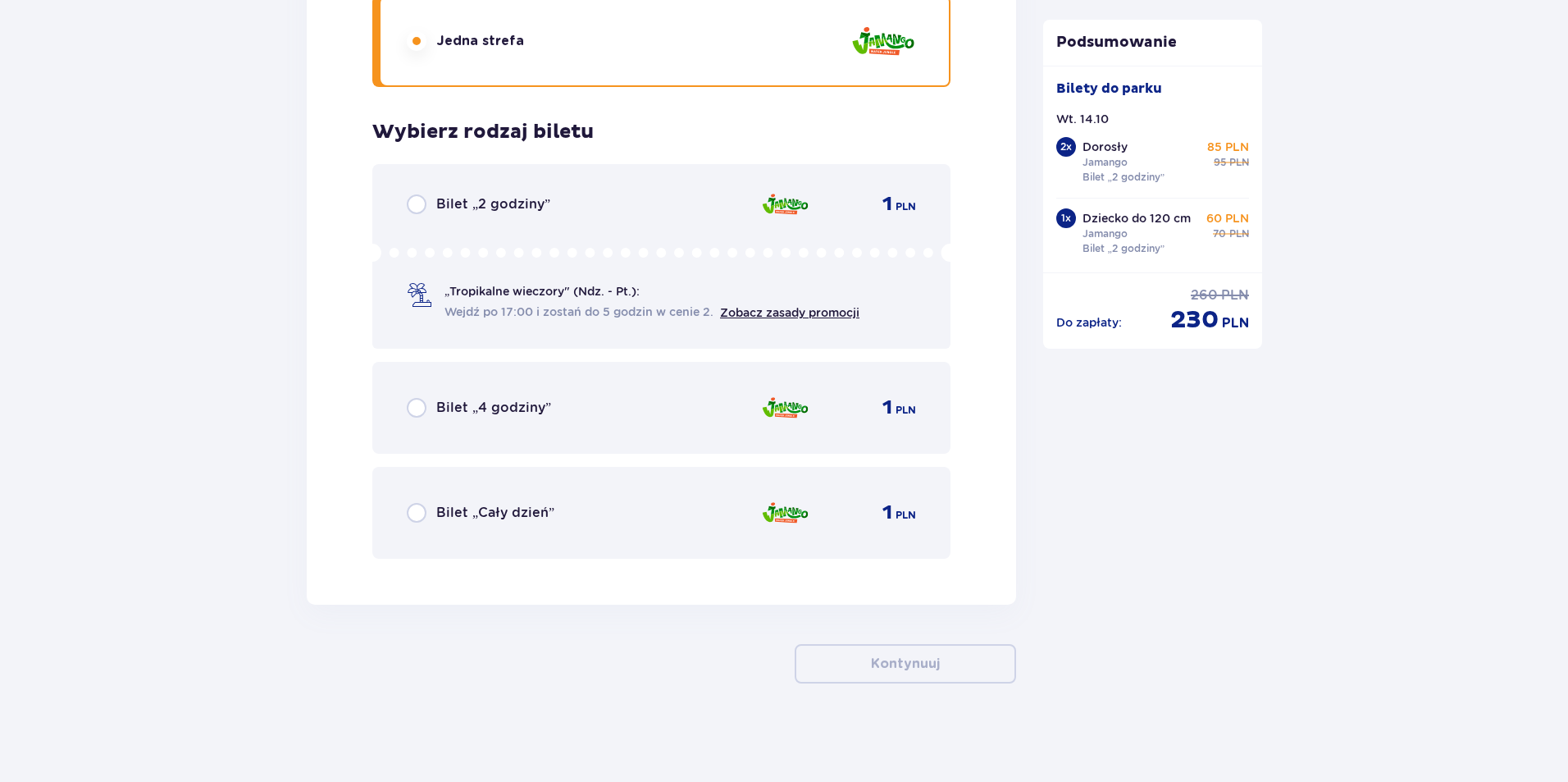
click at [497, 188] on div "Bilet „2 godziny” 1 PLN „Tropikalne wieczory" (Ndz. - Pt.): Wejdź po 17:00 i zo…" at bounding box center [662, 256] width 578 height 184
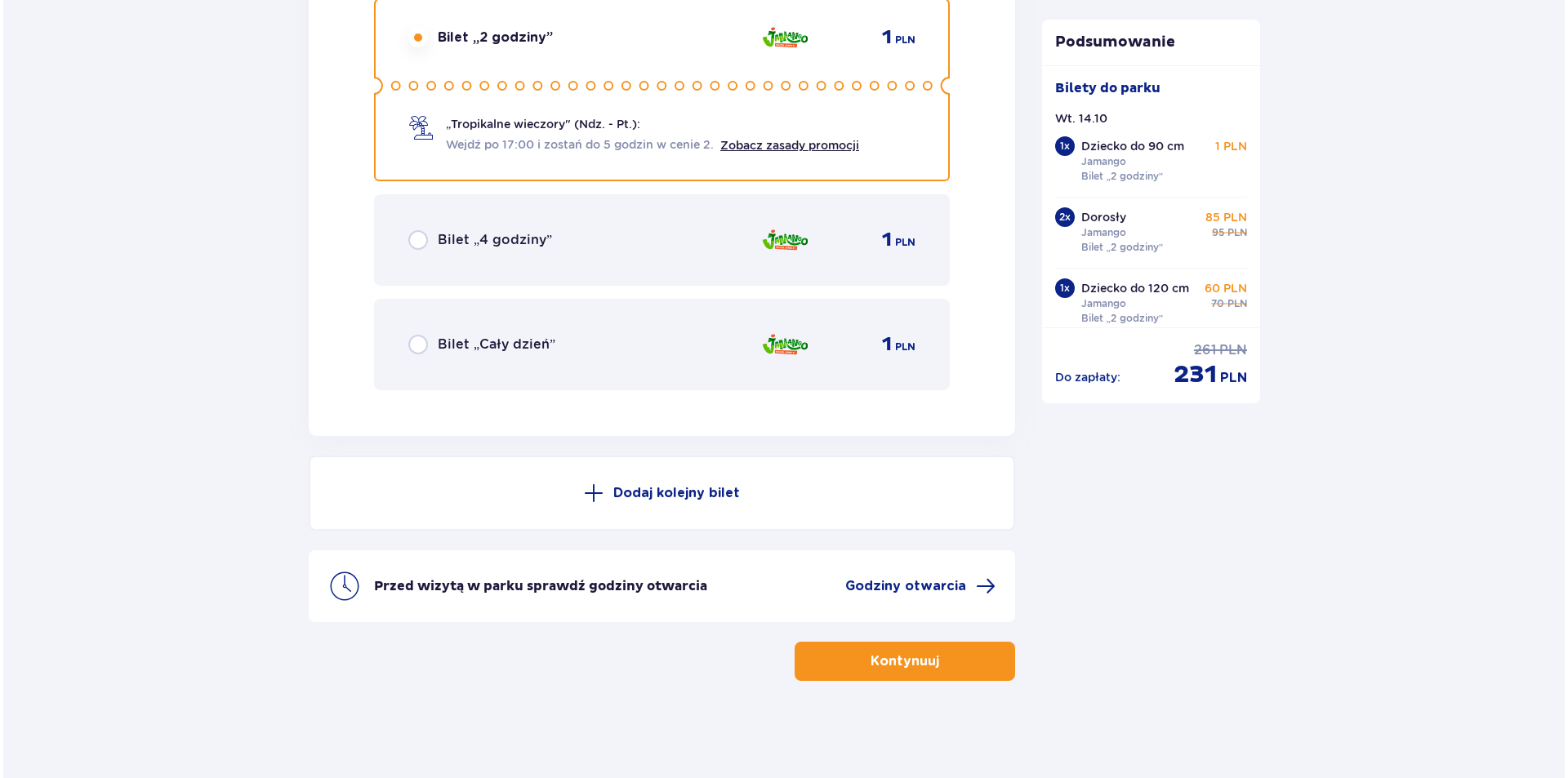
scroll to position [5150, 0]
click at [893, 580] on span "Godziny otwarcia" at bounding box center [902, 586] width 121 height 18
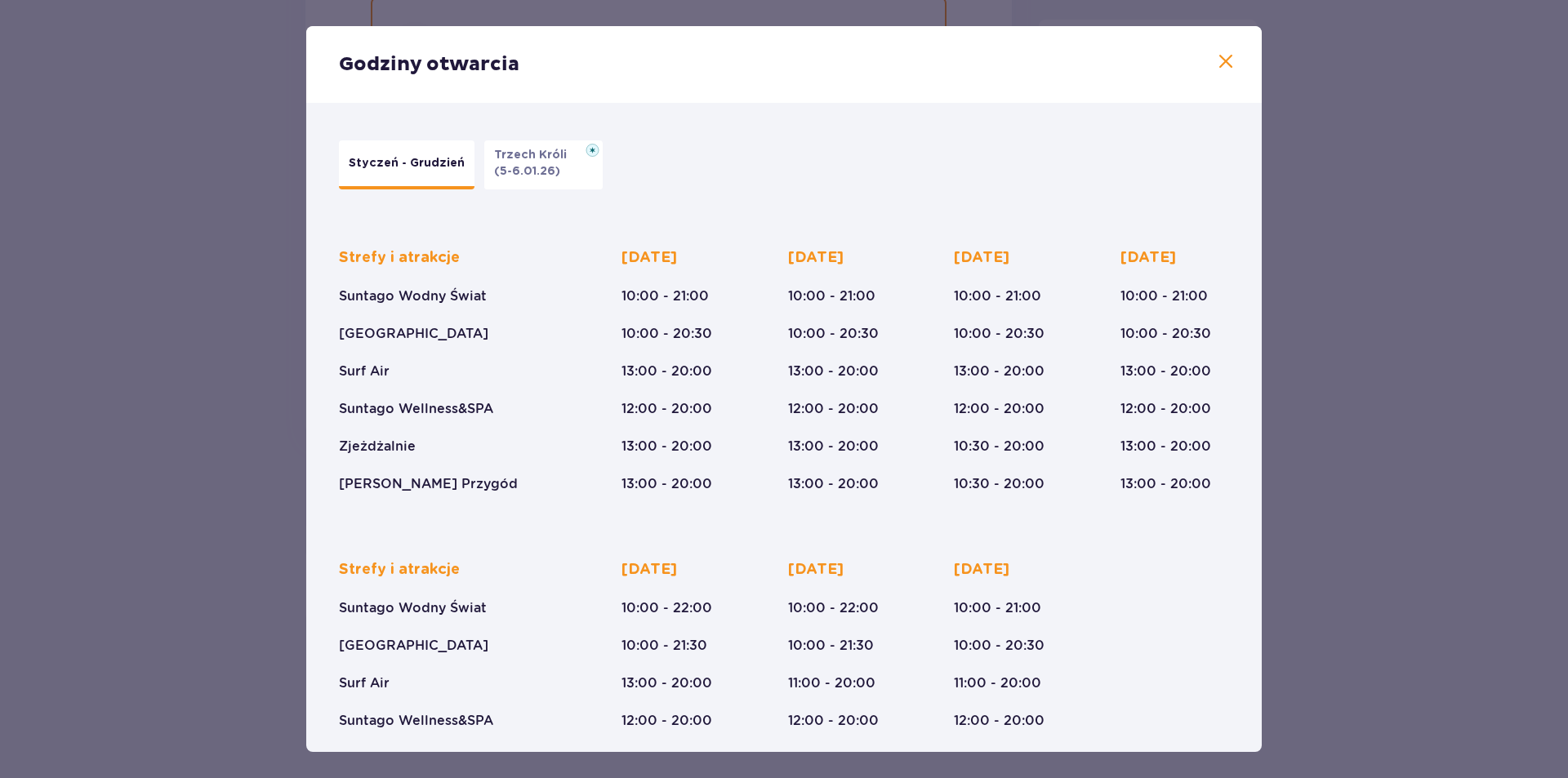
click at [1216, 59] on span at bounding box center [1226, 63] width 20 height 20
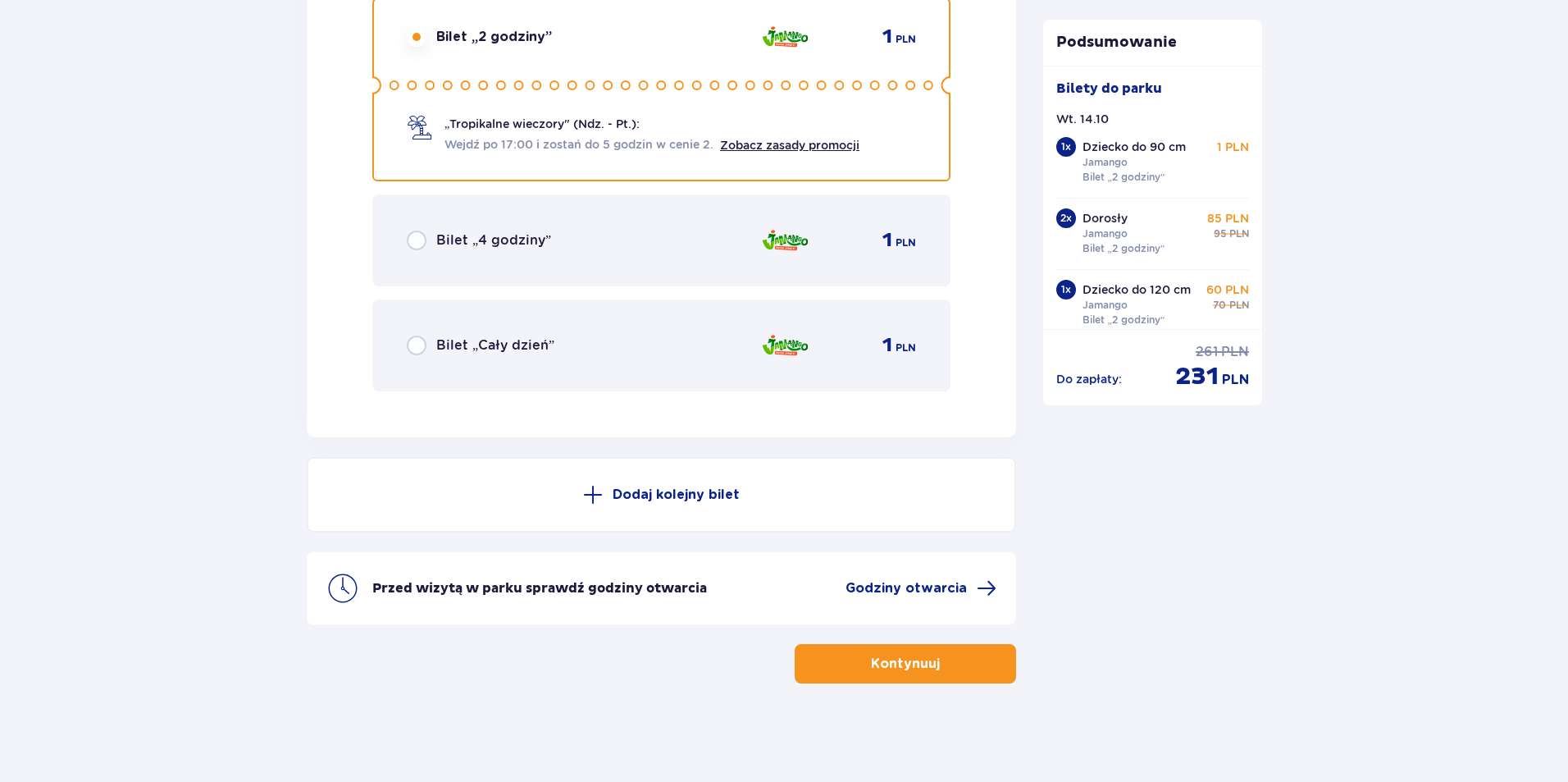
click at [944, 677] on button "Kontynuuj" at bounding box center [905, 664] width 221 height 40
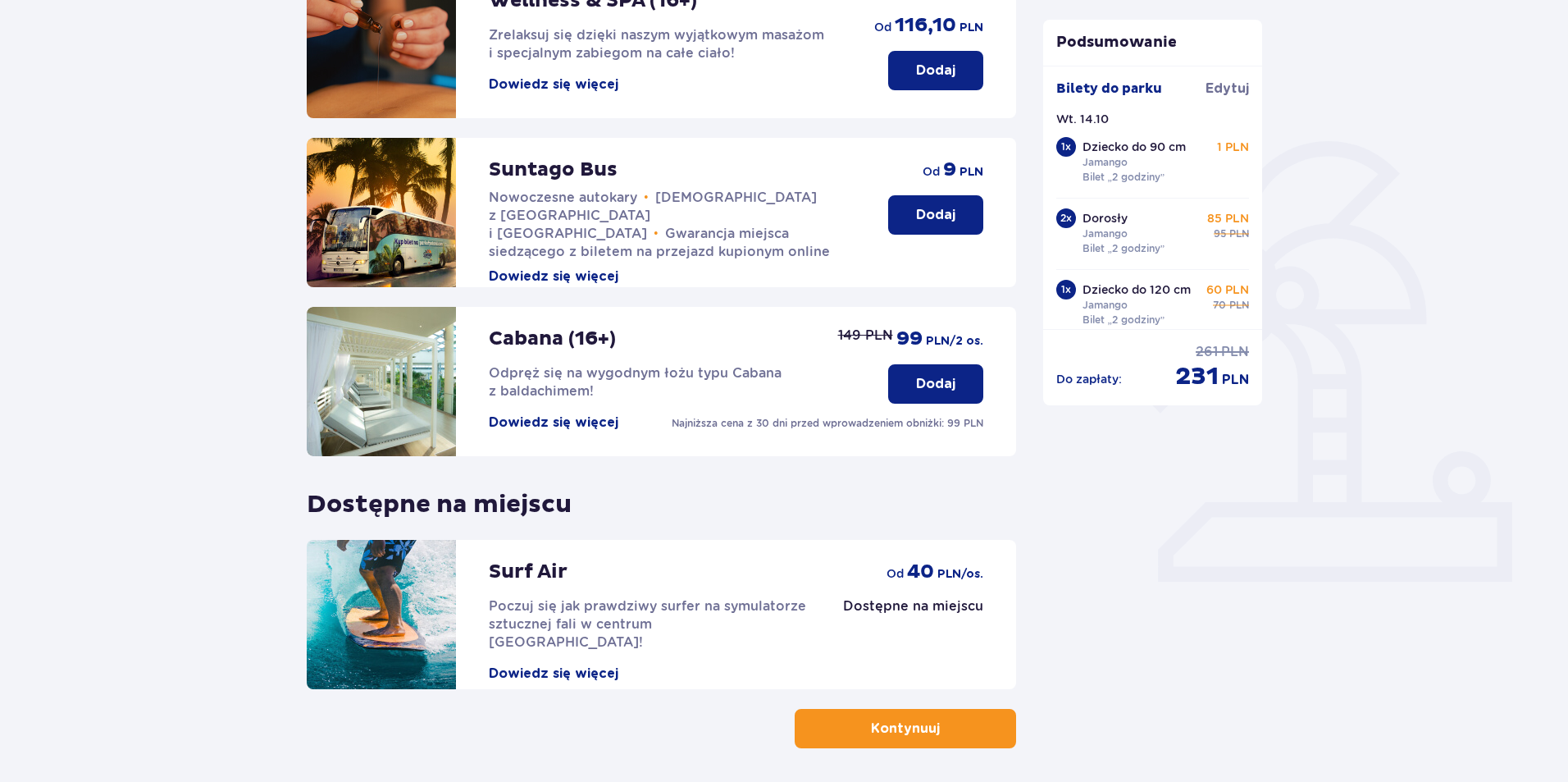
scroll to position [331, 0]
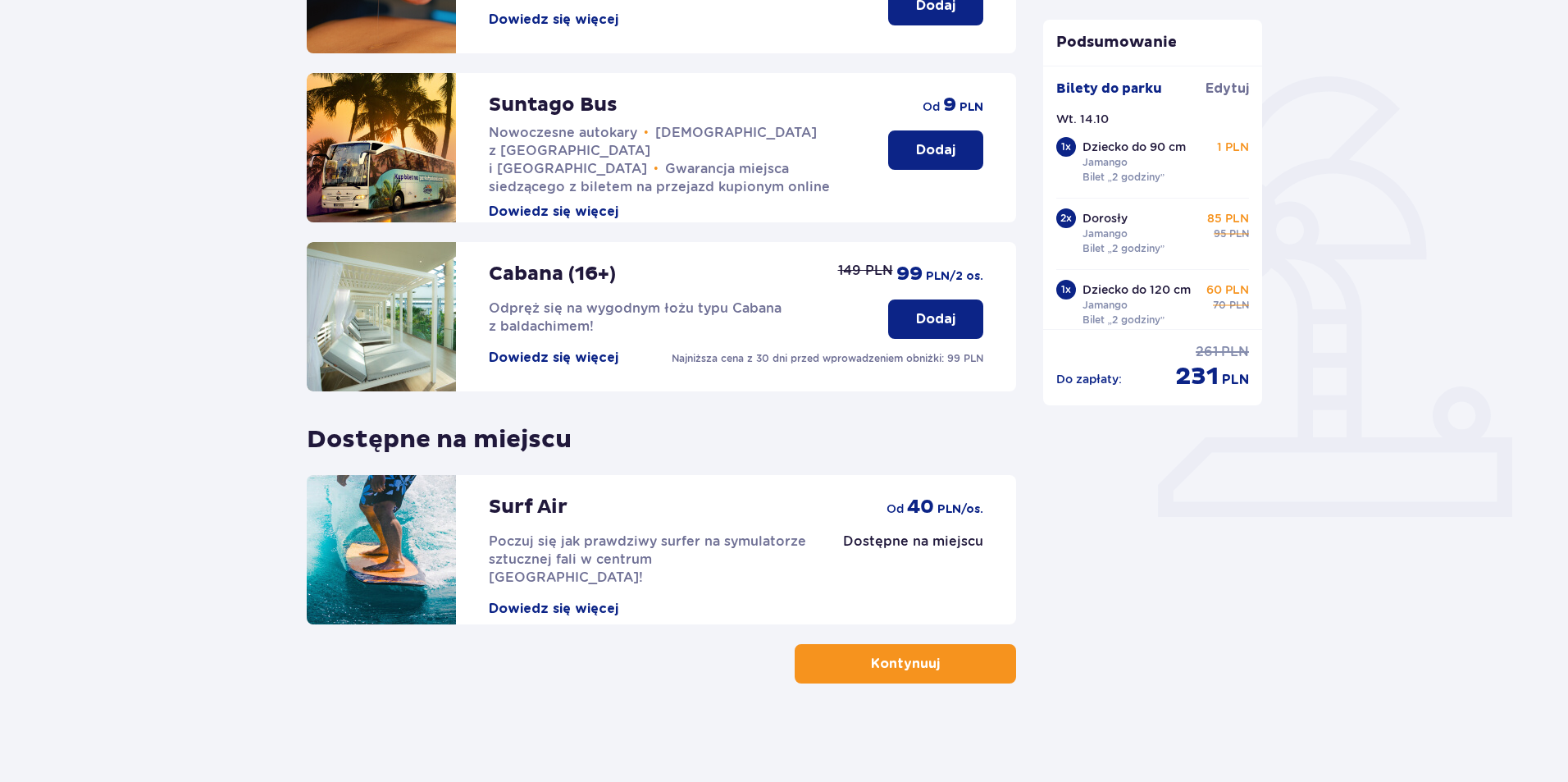
click at [944, 677] on button "Kontynuuj" at bounding box center [905, 664] width 221 height 40
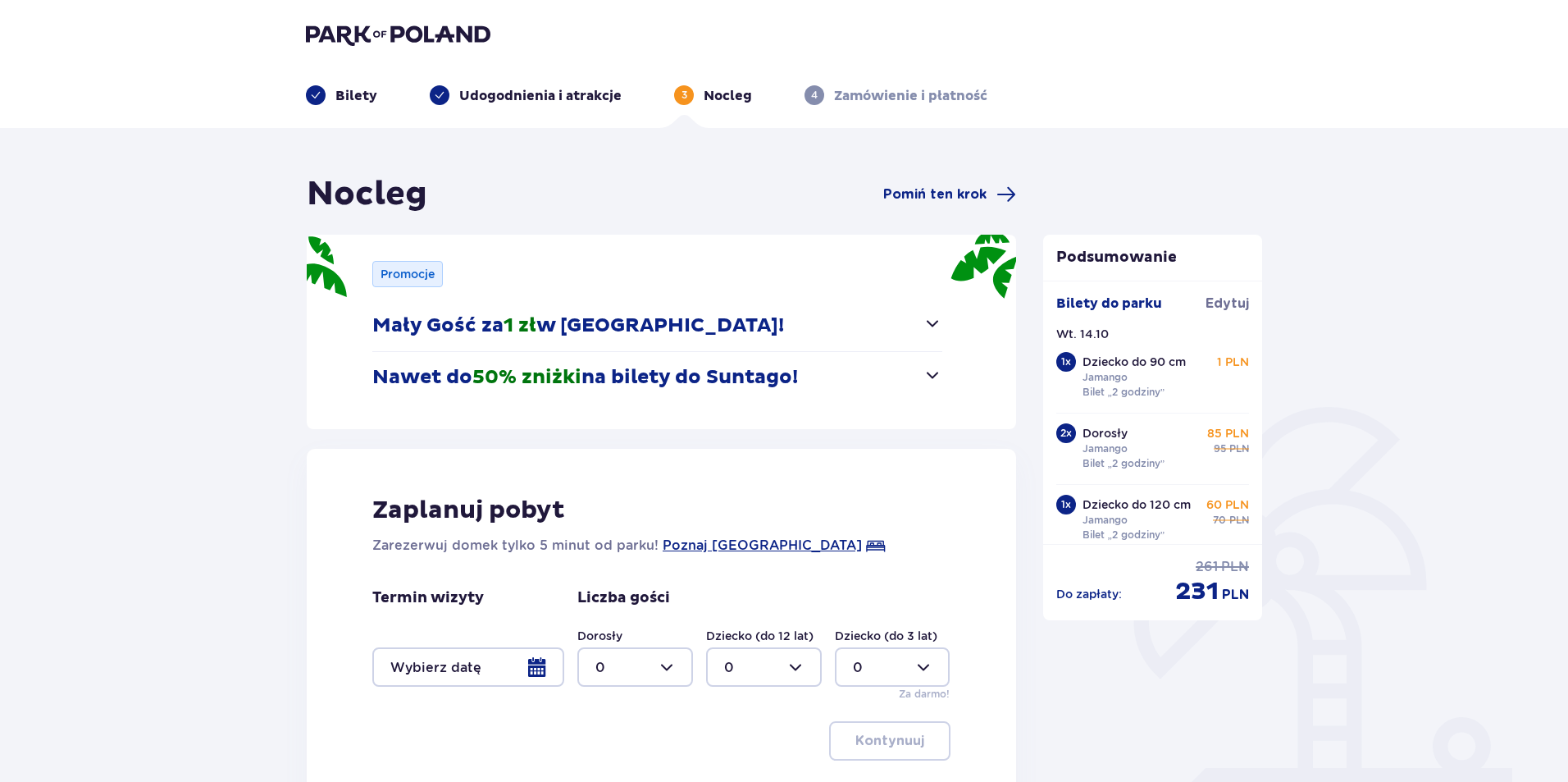
click at [925, 320] on span "button" at bounding box center [933, 323] width 20 height 20
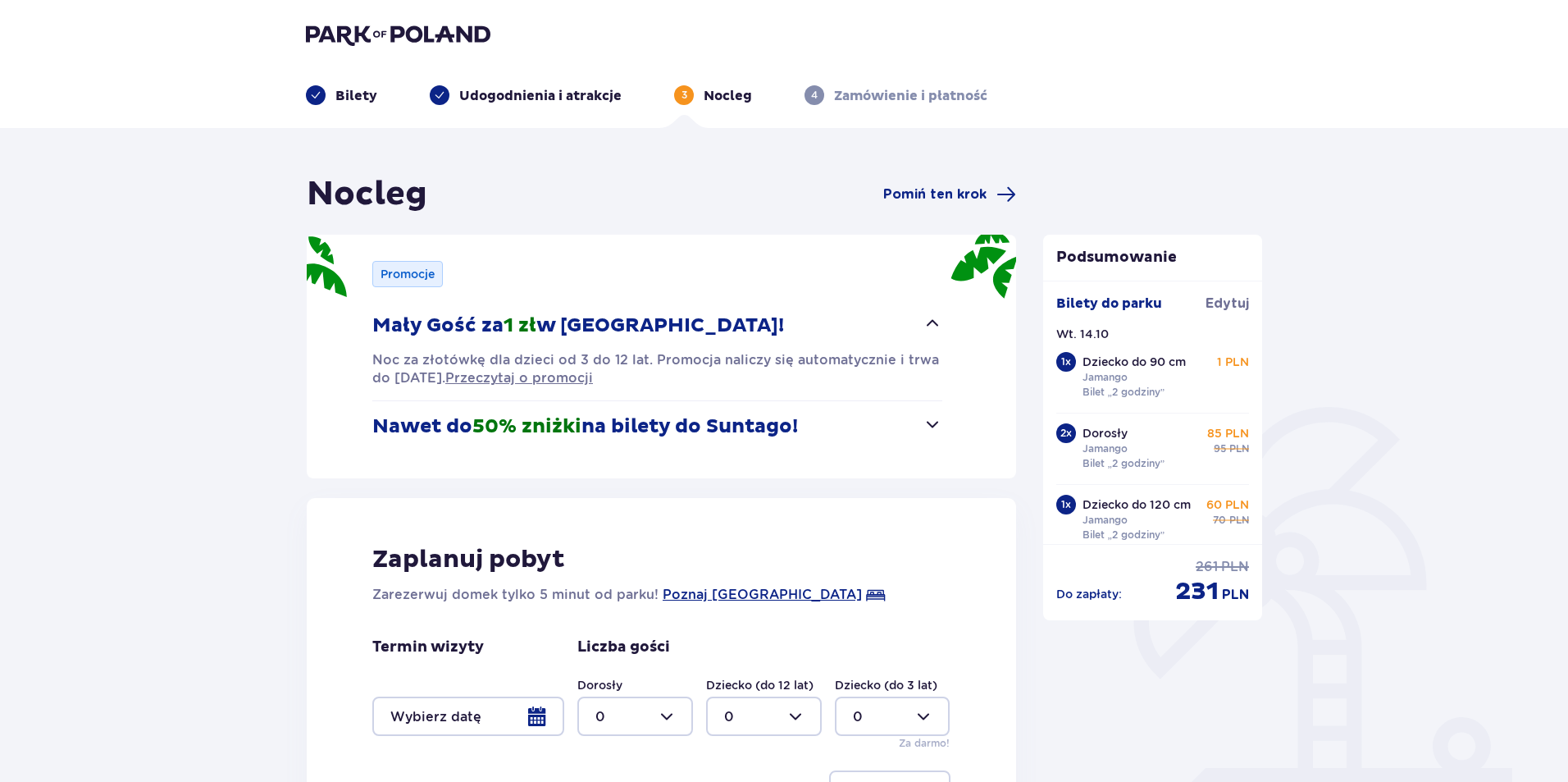
click at [925, 320] on span "button" at bounding box center [933, 323] width 20 height 20
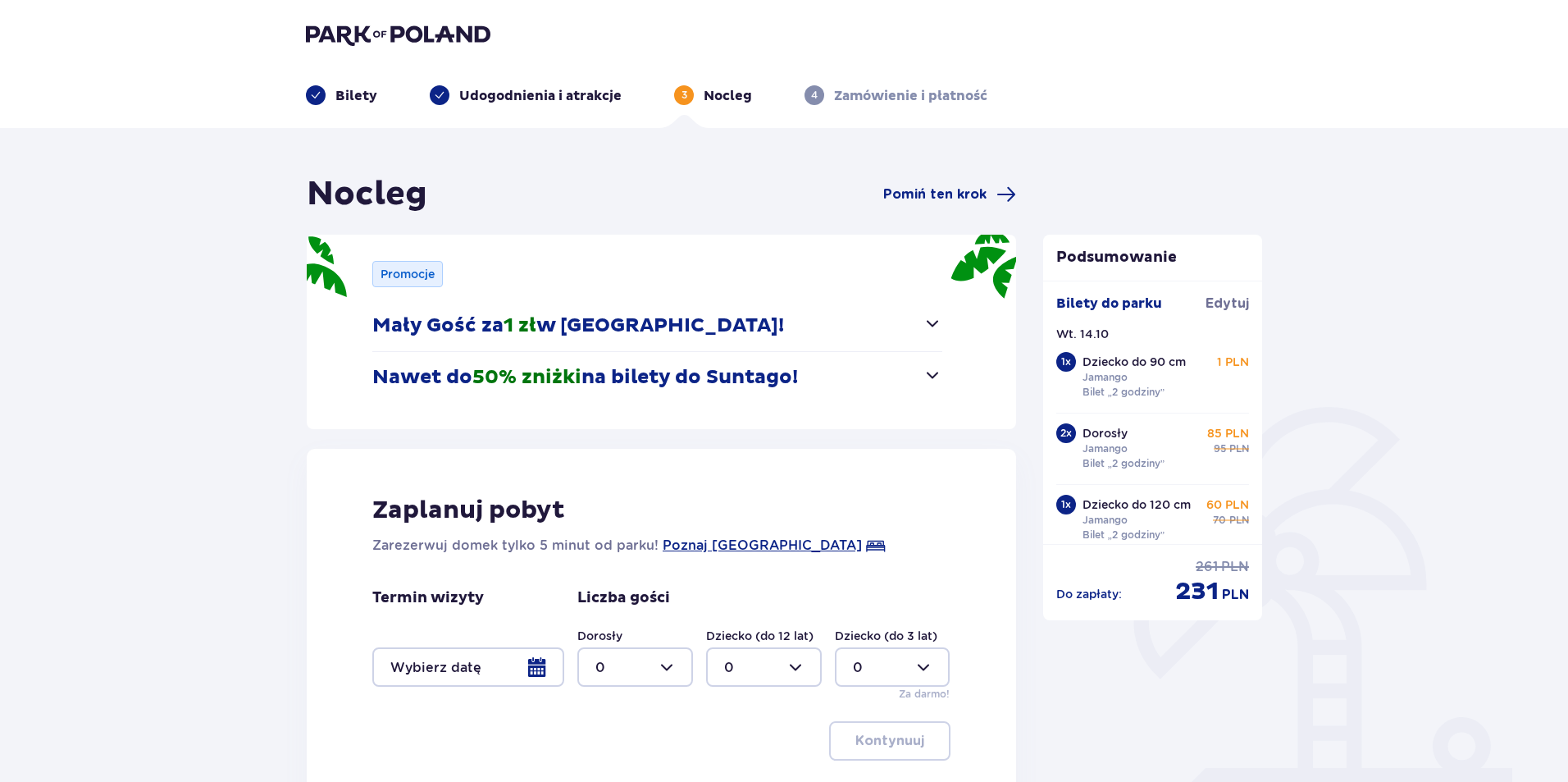
click at [527, 666] on div at bounding box center [468, 667] width 192 height 40
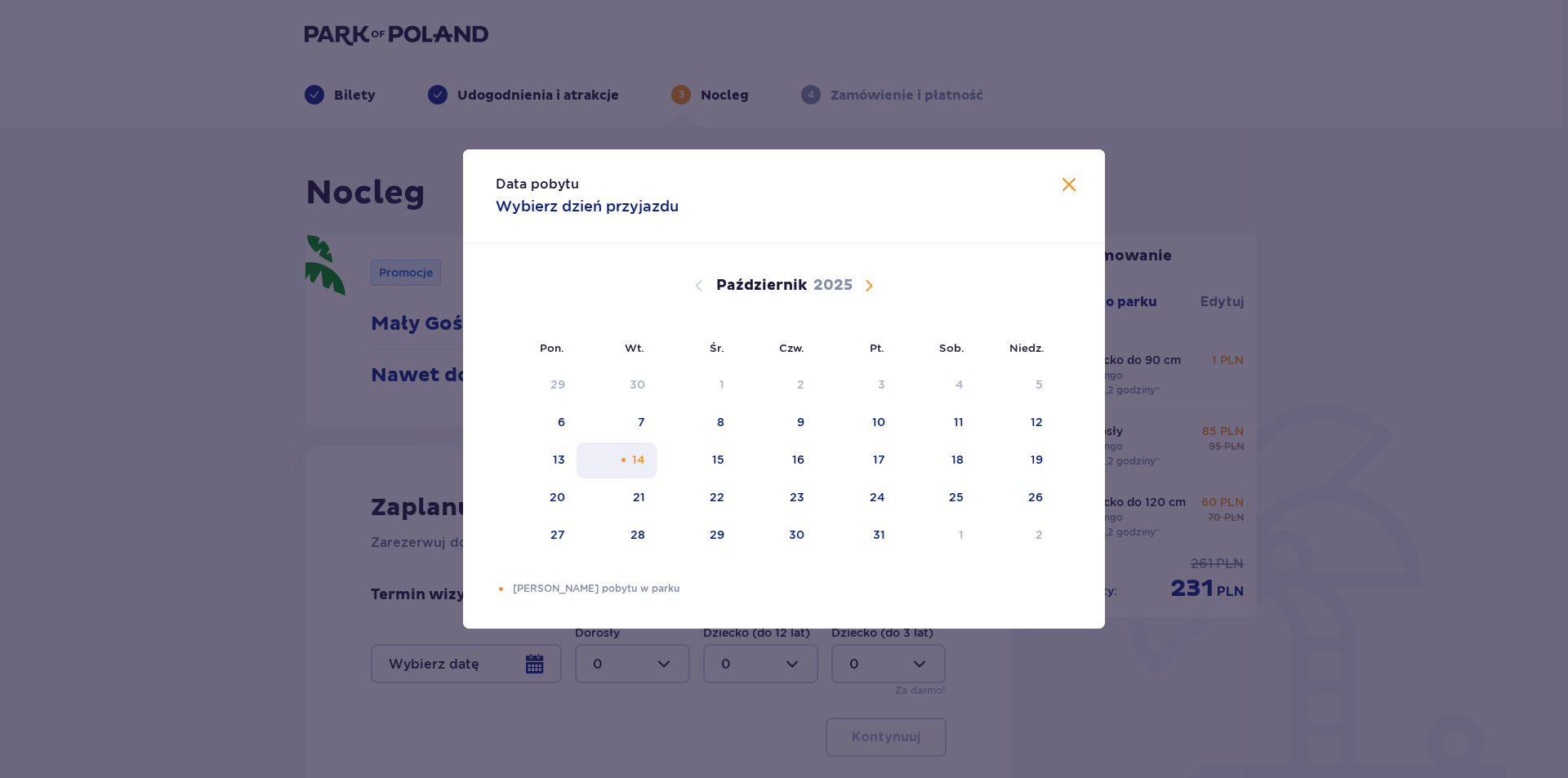
click at [641, 460] on div "14" at bounding box center [638, 460] width 13 height 16
click at [682, 458] on div "15" at bounding box center [696, 461] width 79 height 36
type input "[DATE] - [DATE]"
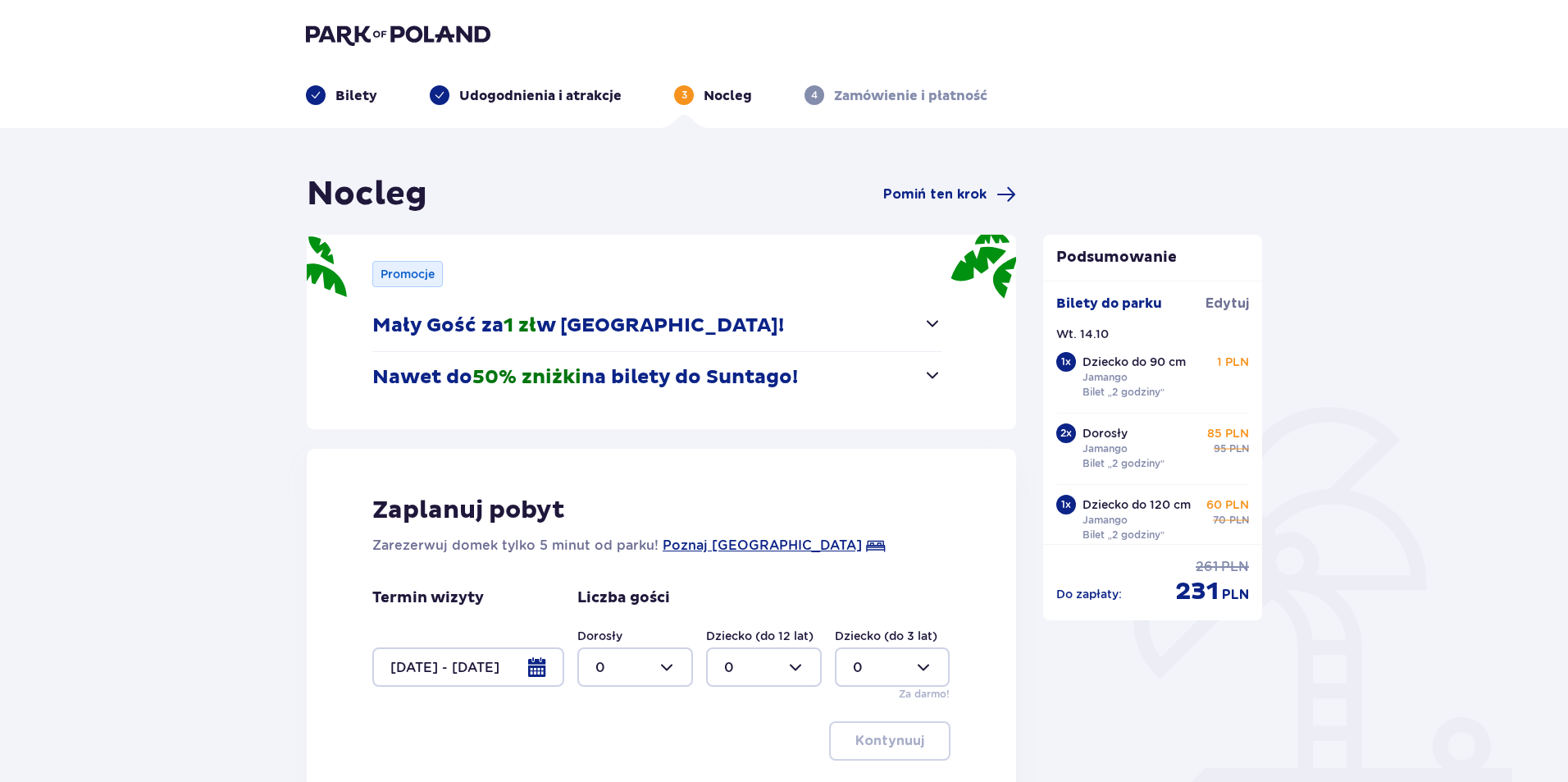
click at [686, 662] on div at bounding box center [635, 667] width 116 height 40
click at [634, 570] on div "2" at bounding box center [635, 576] width 79 height 18
type input "2"
click at [771, 664] on div at bounding box center [764, 667] width 116 height 40
click at [734, 532] on div "1" at bounding box center [763, 541] width 79 height 18
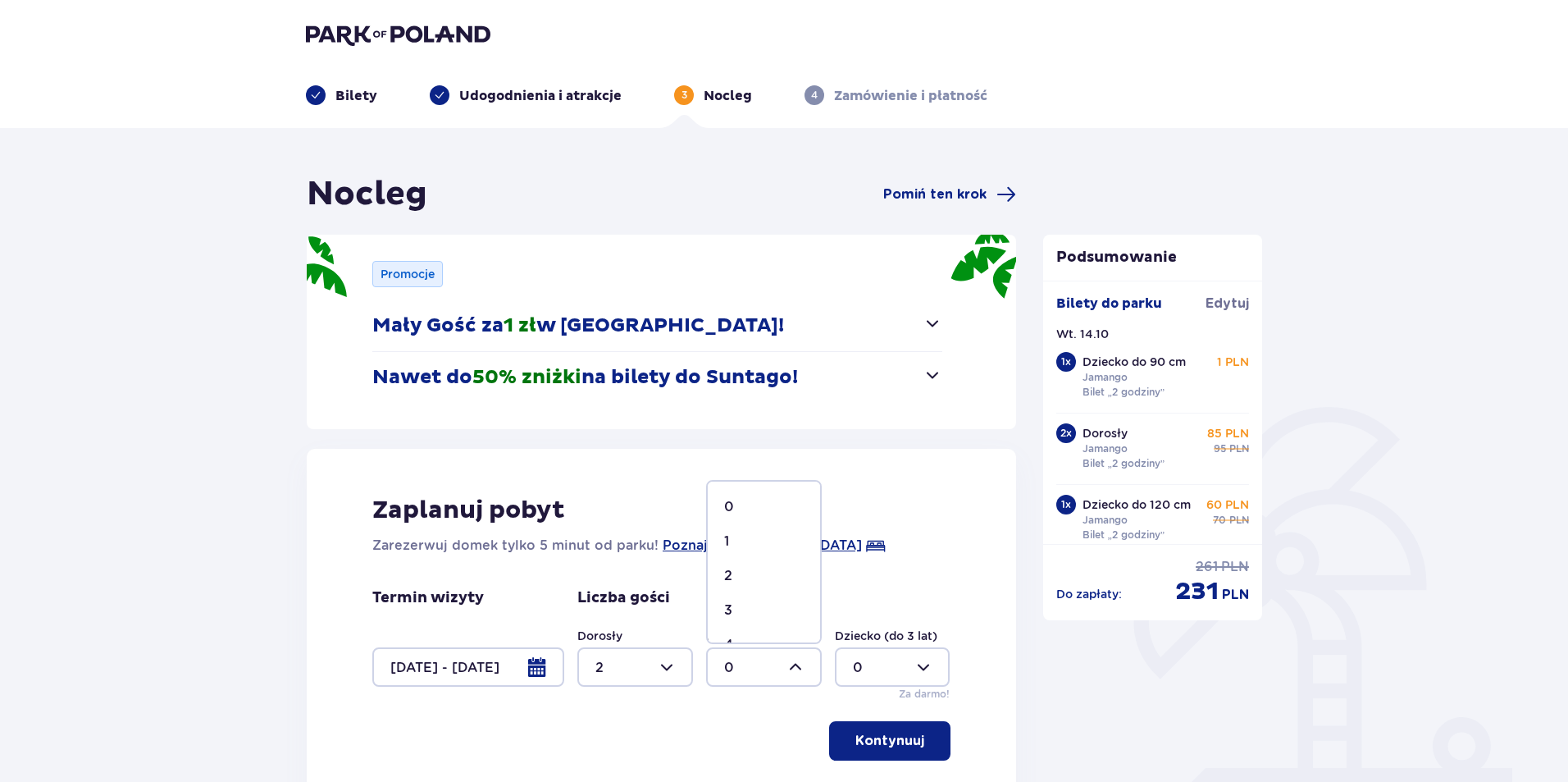
type input "1"
click at [899, 659] on div at bounding box center [892, 667] width 116 height 40
click at [887, 536] on div "1" at bounding box center [892, 541] width 79 height 18
type input "1"
click at [896, 737] on p "Kontynuuj" at bounding box center [889, 741] width 69 height 18
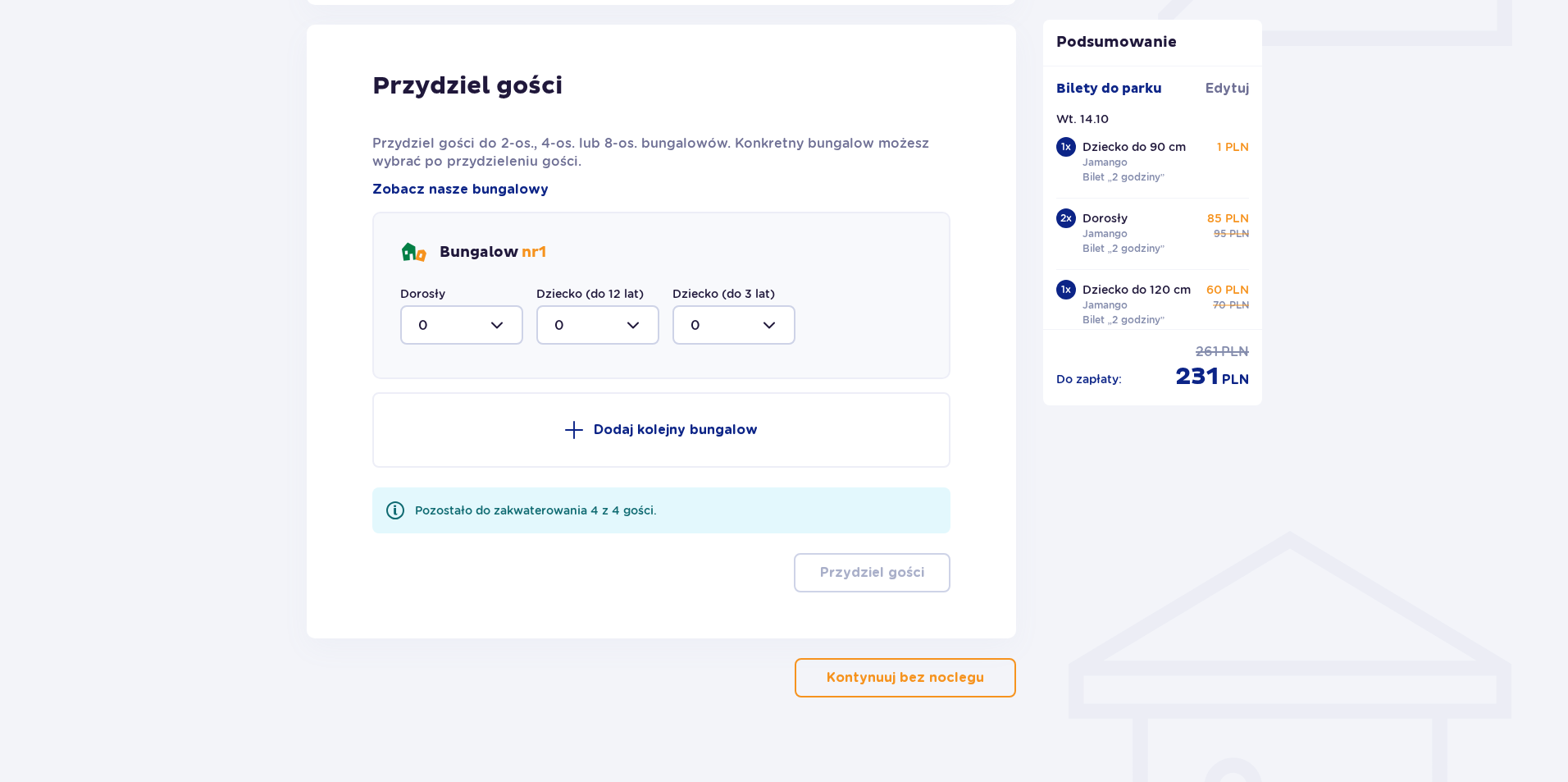
scroll to position [807, 0]
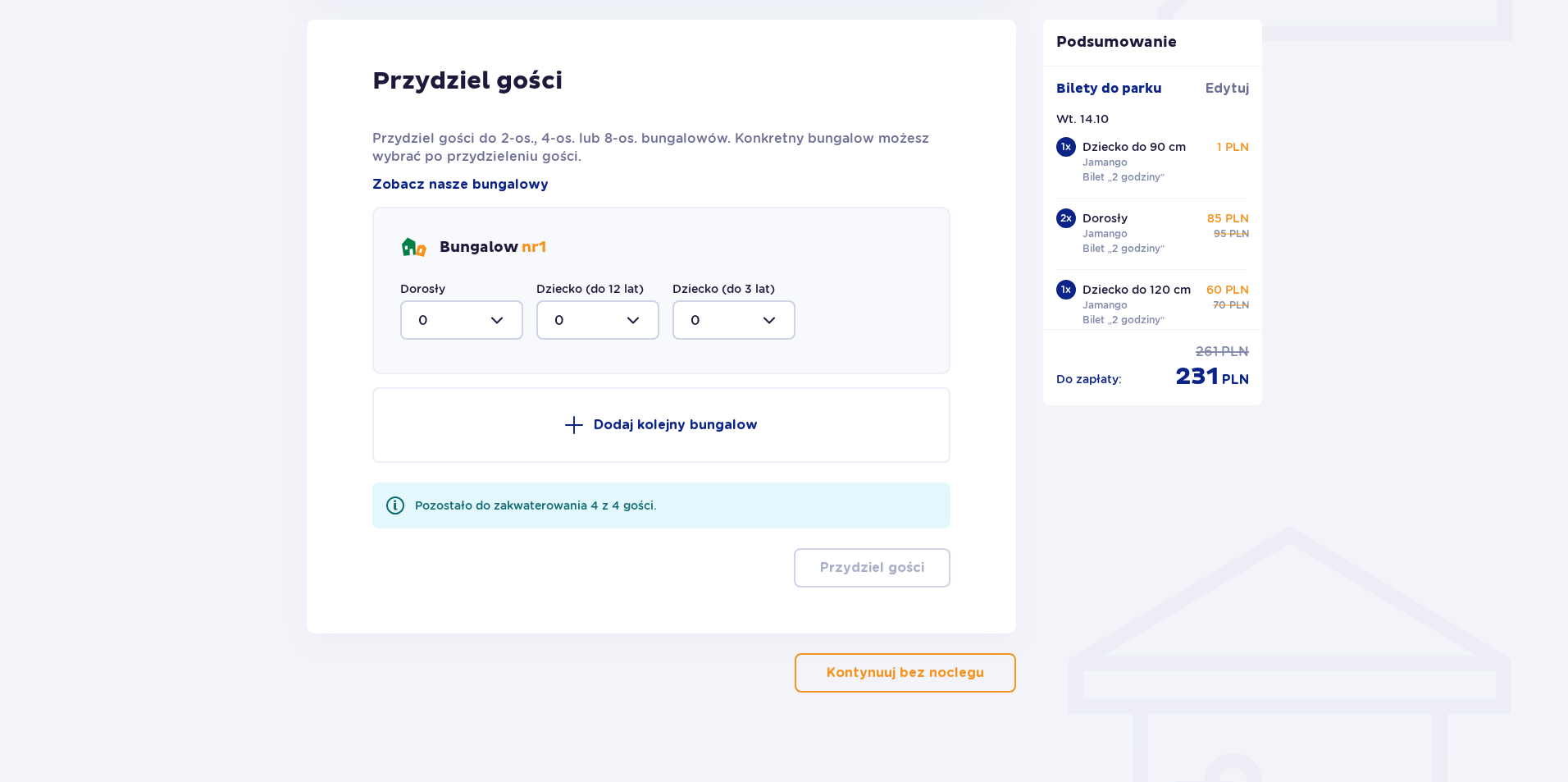
click at [464, 314] on div at bounding box center [461, 320] width 123 height 40
click at [430, 436] on div "2" at bounding box center [461, 439] width 87 height 18
type input "2"
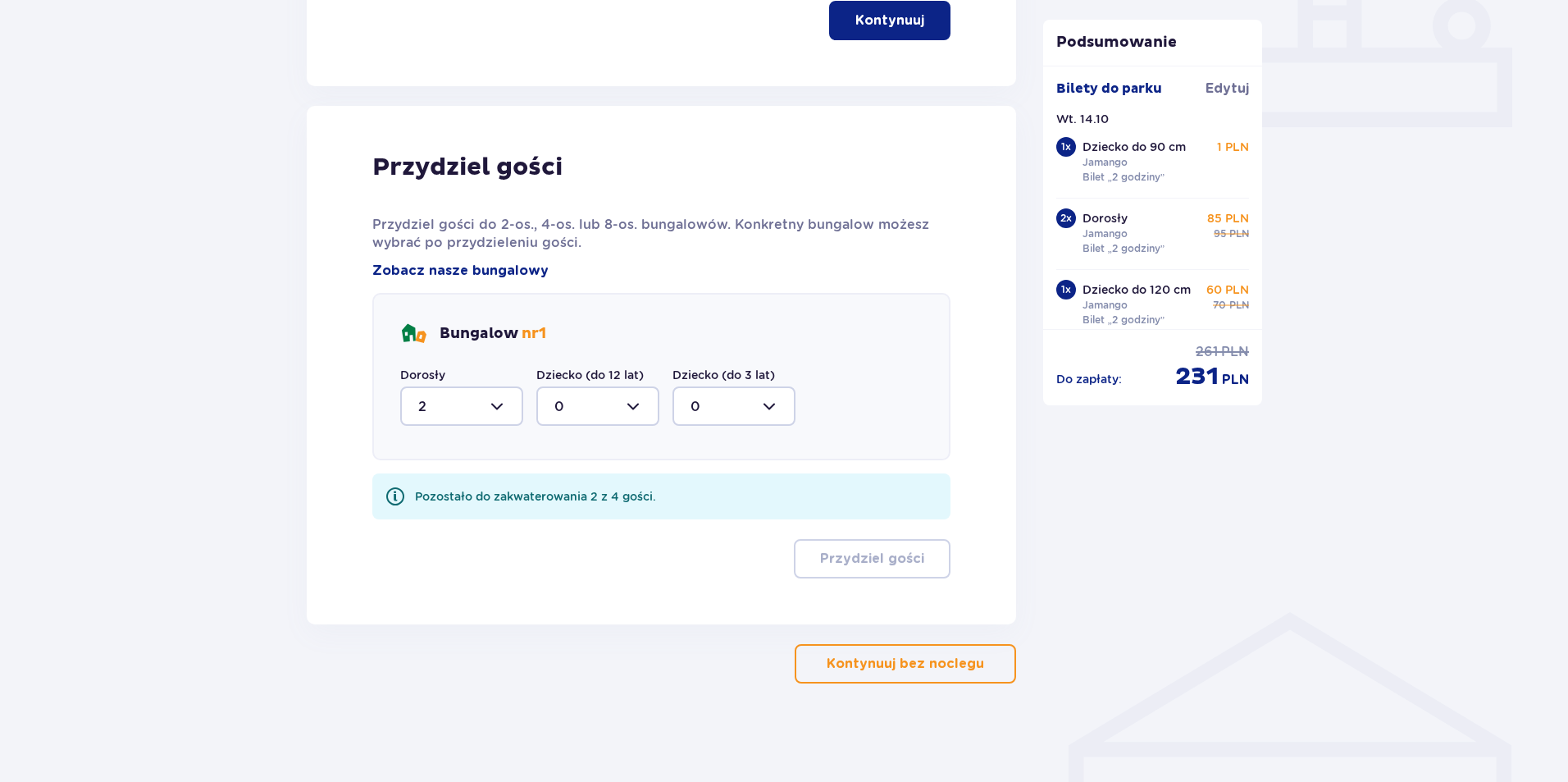
click at [582, 404] on div at bounding box center [597, 406] width 123 height 40
click at [577, 490] on div "1" at bounding box center [597, 491] width 87 height 18
type input "1"
click at [700, 406] on div at bounding box center [734, 406] width 123 height 40
click at [699, 484] on div "1" at bounding box center [734, 491] width 87 height 18
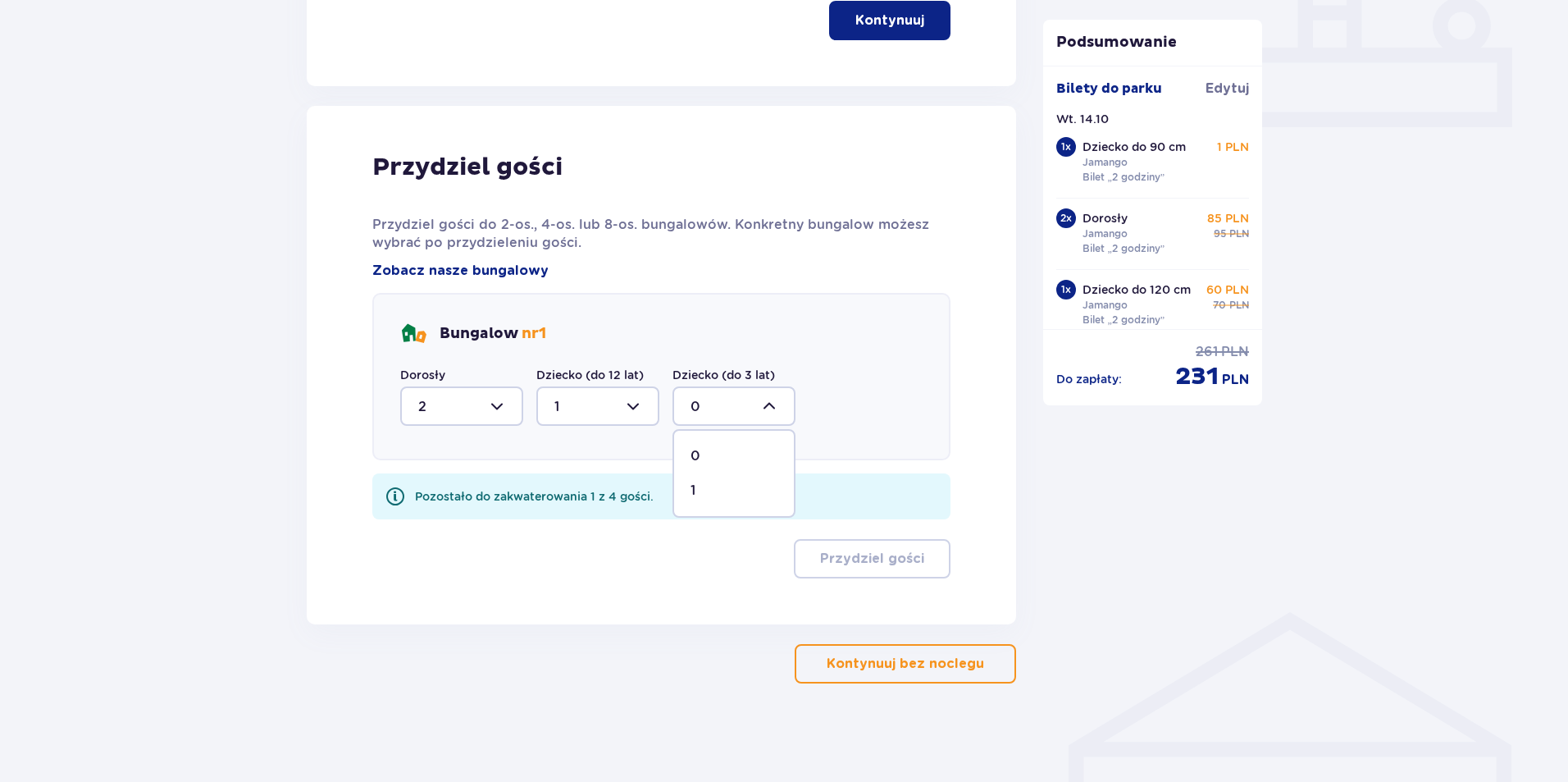
type input "1"
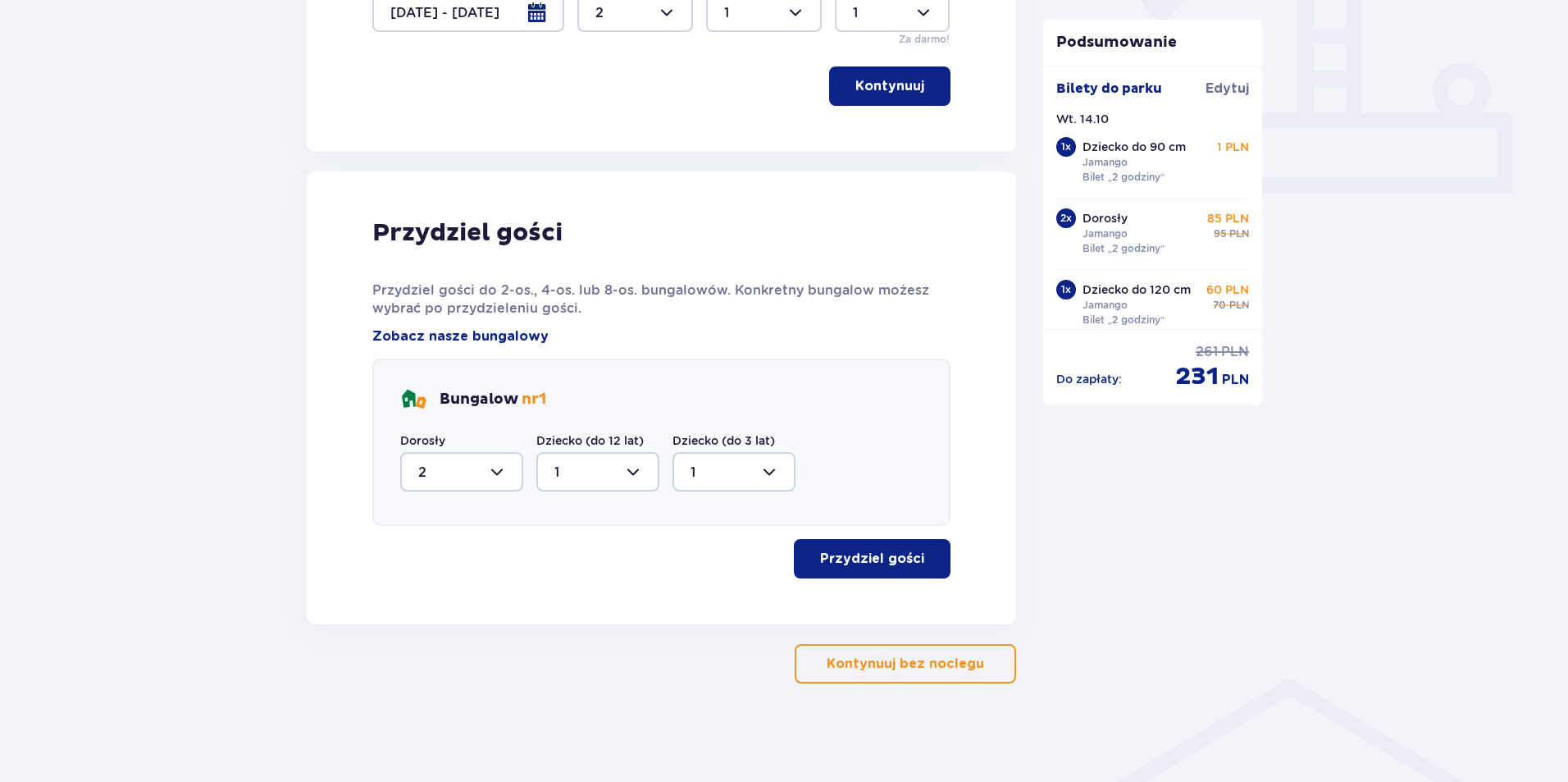
scroll to position [655, 0]
click at [899, 552] on p "Przydziel gości" at bounding box center [872, 559] width 104 height 18
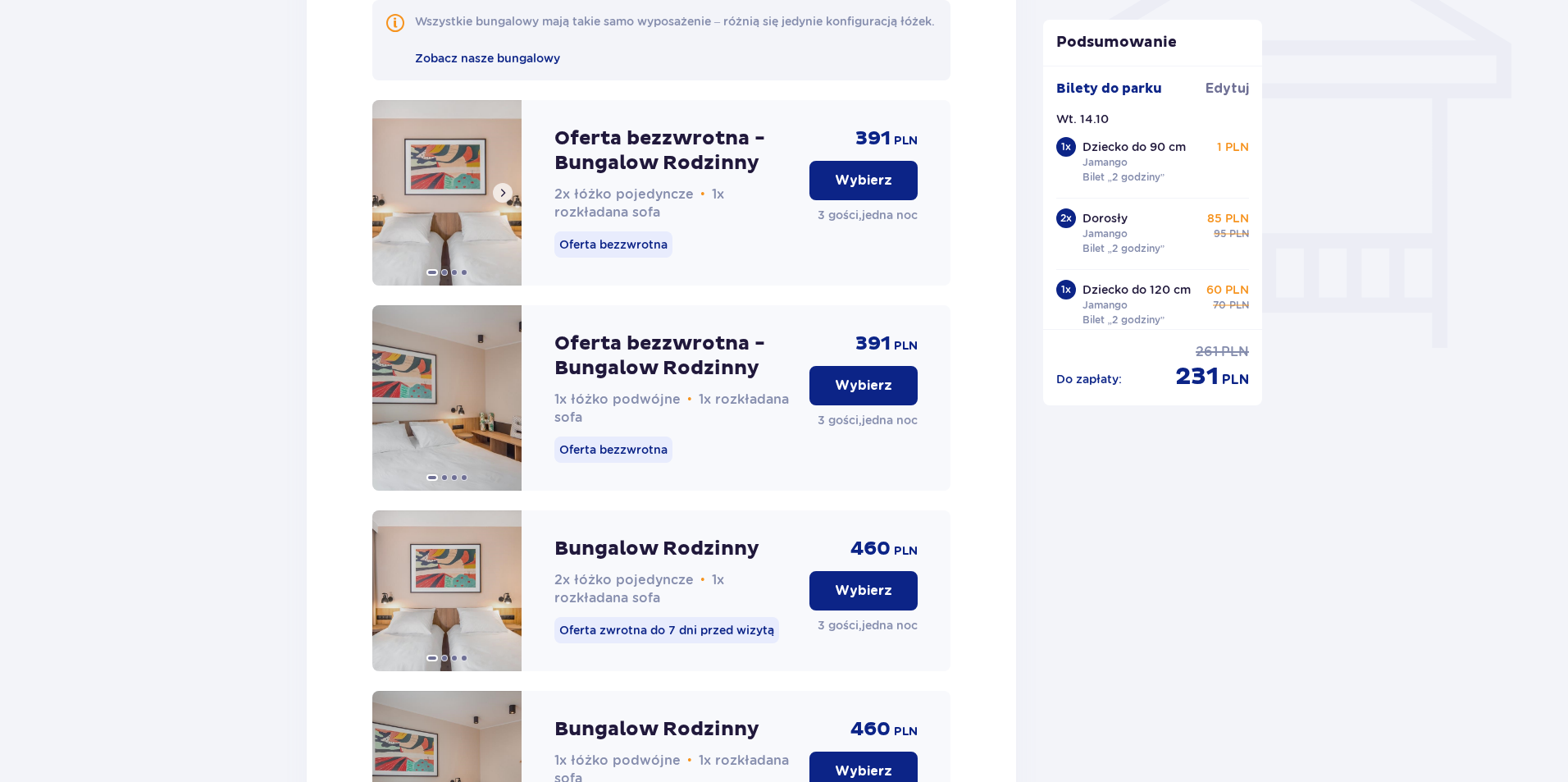
scroll to position [1443, 0]
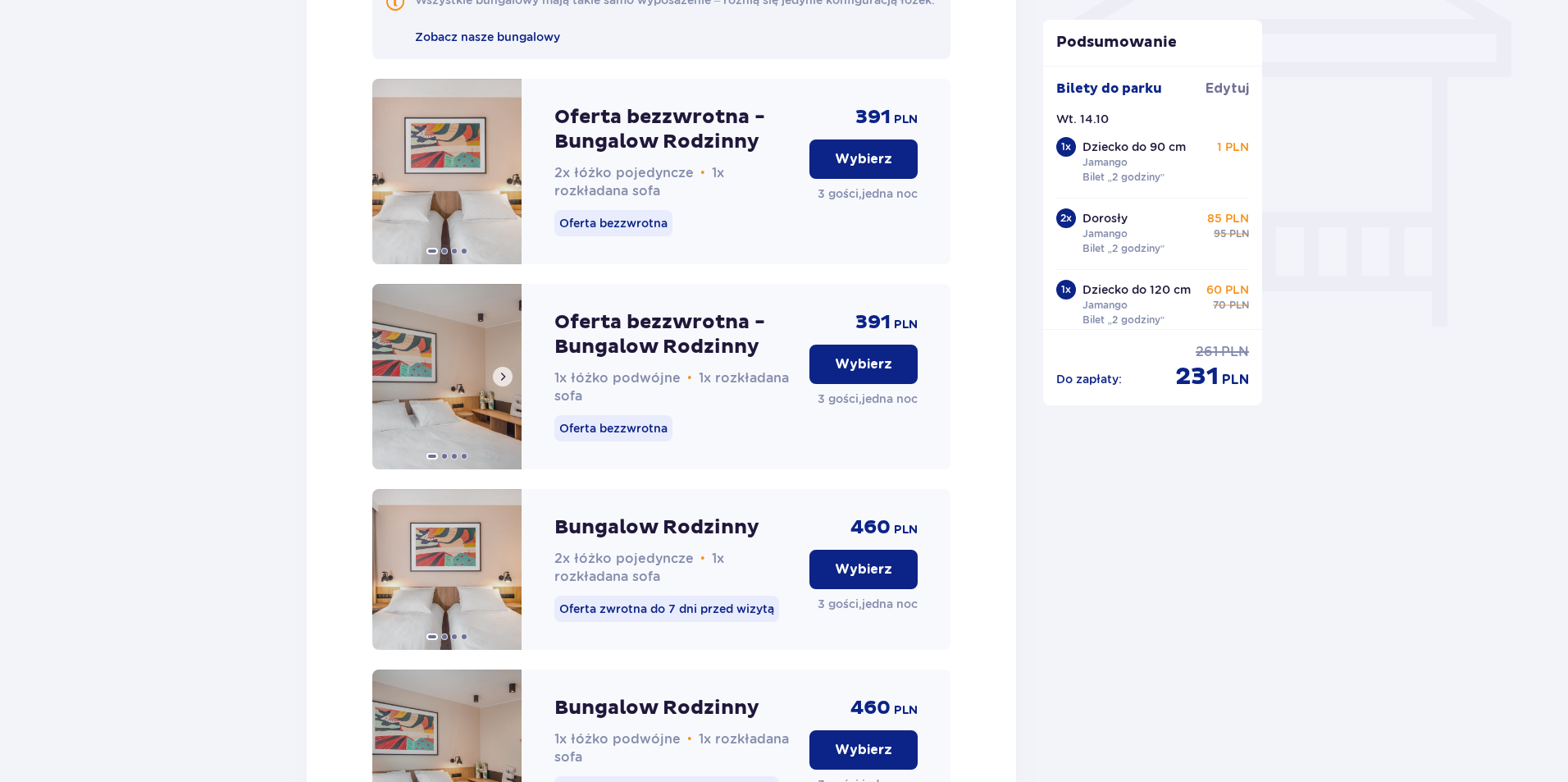
click at [428, 366] on img at bounding box center [447, 376] width 150 height 185
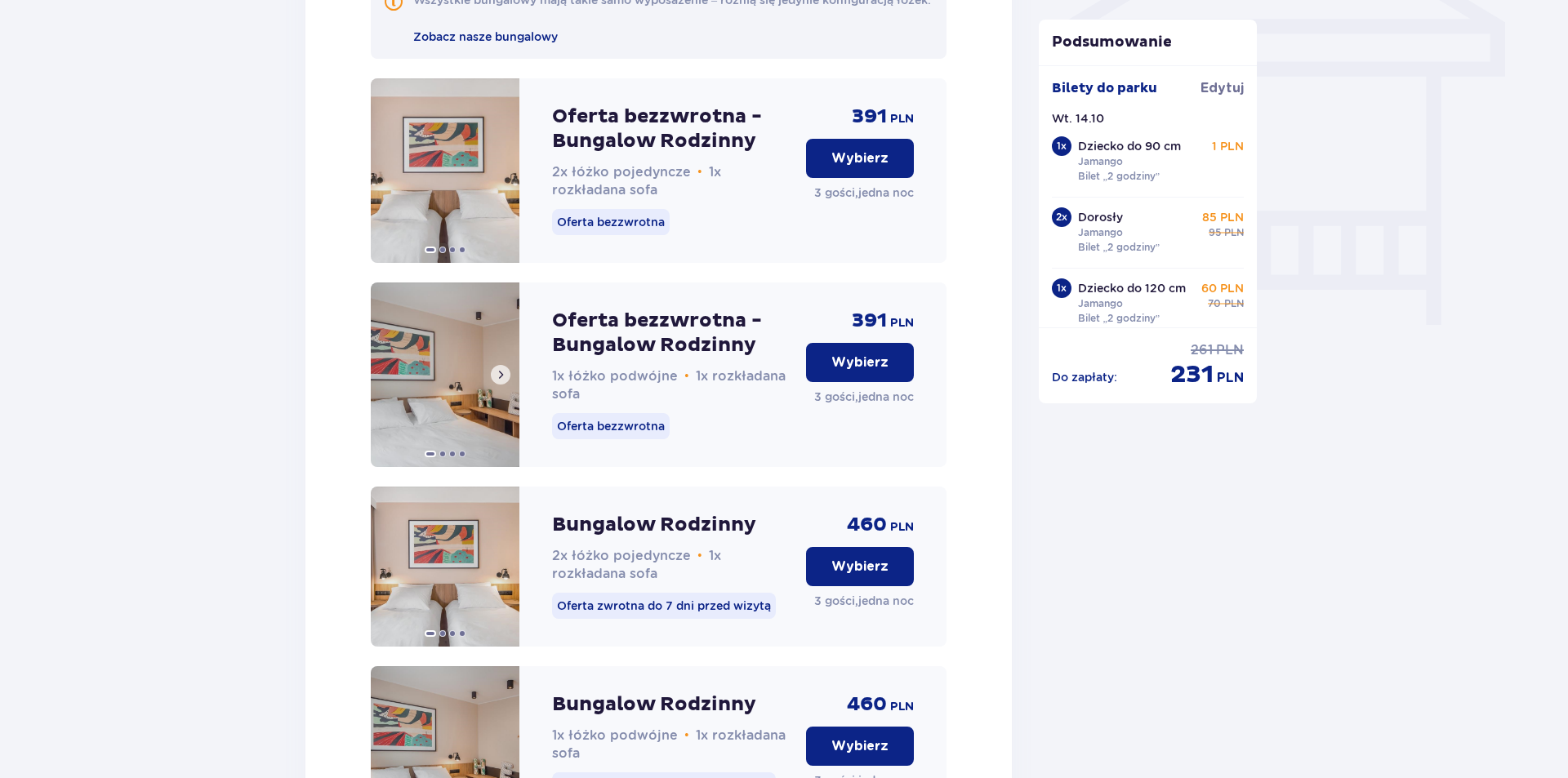
click at [429, 414] on img at bounding box center [445, 374] width 149 height 184
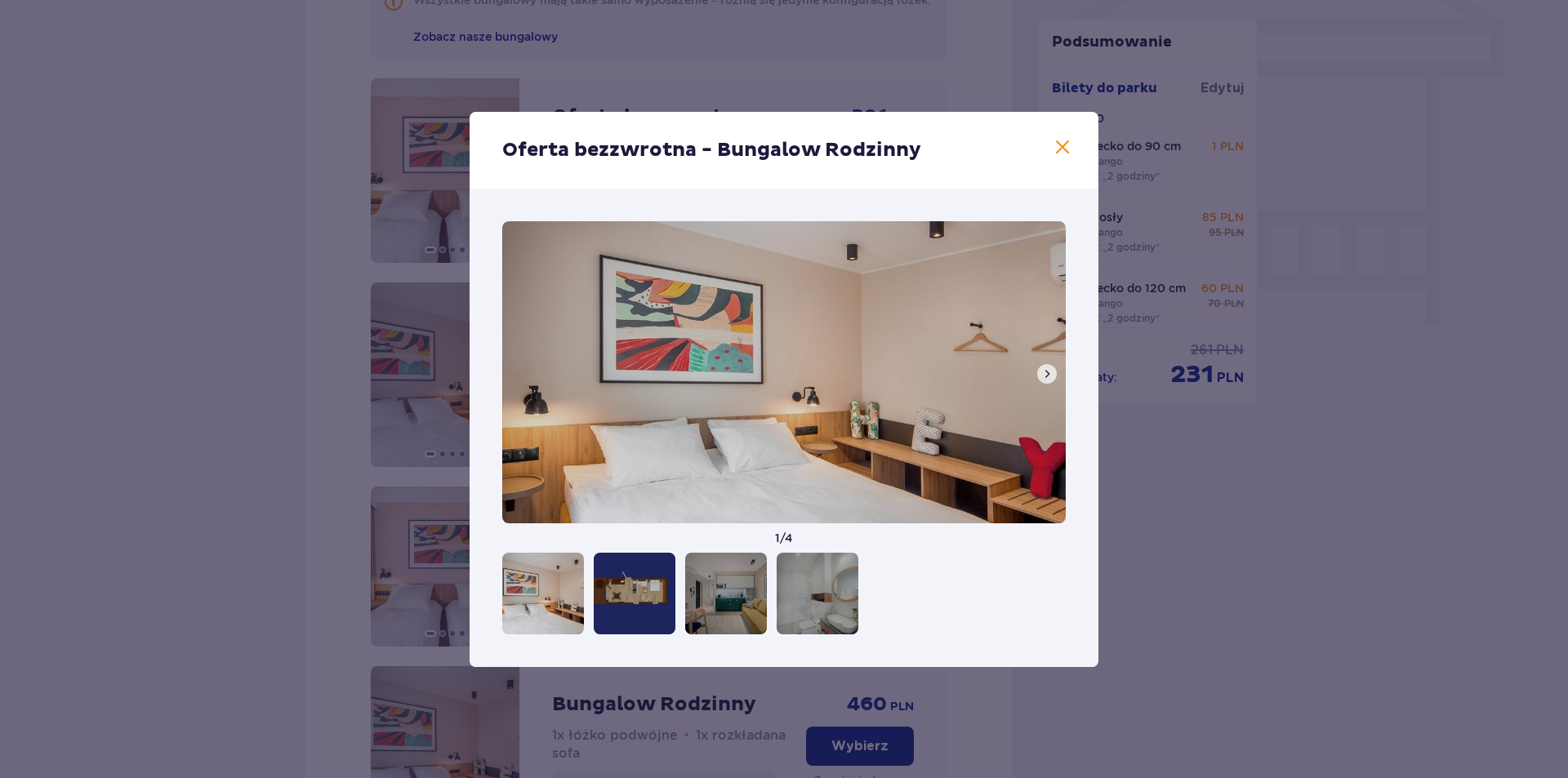
click at [1040, 368] on button at bounding box center [1047, 374] width 20 height 20
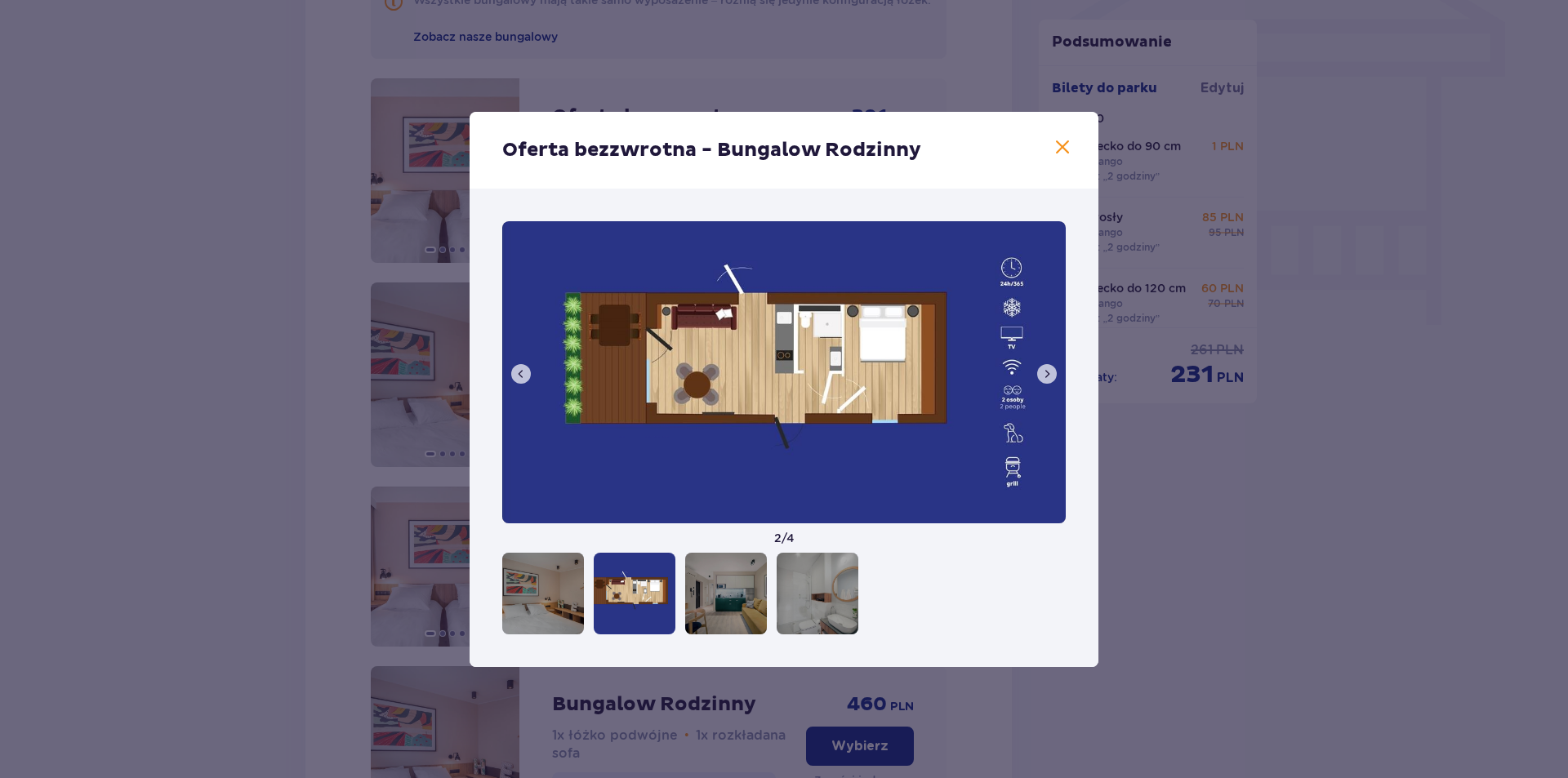
click at [1040, 368] on button at bounding box center [1047, 374] width 20 height 20
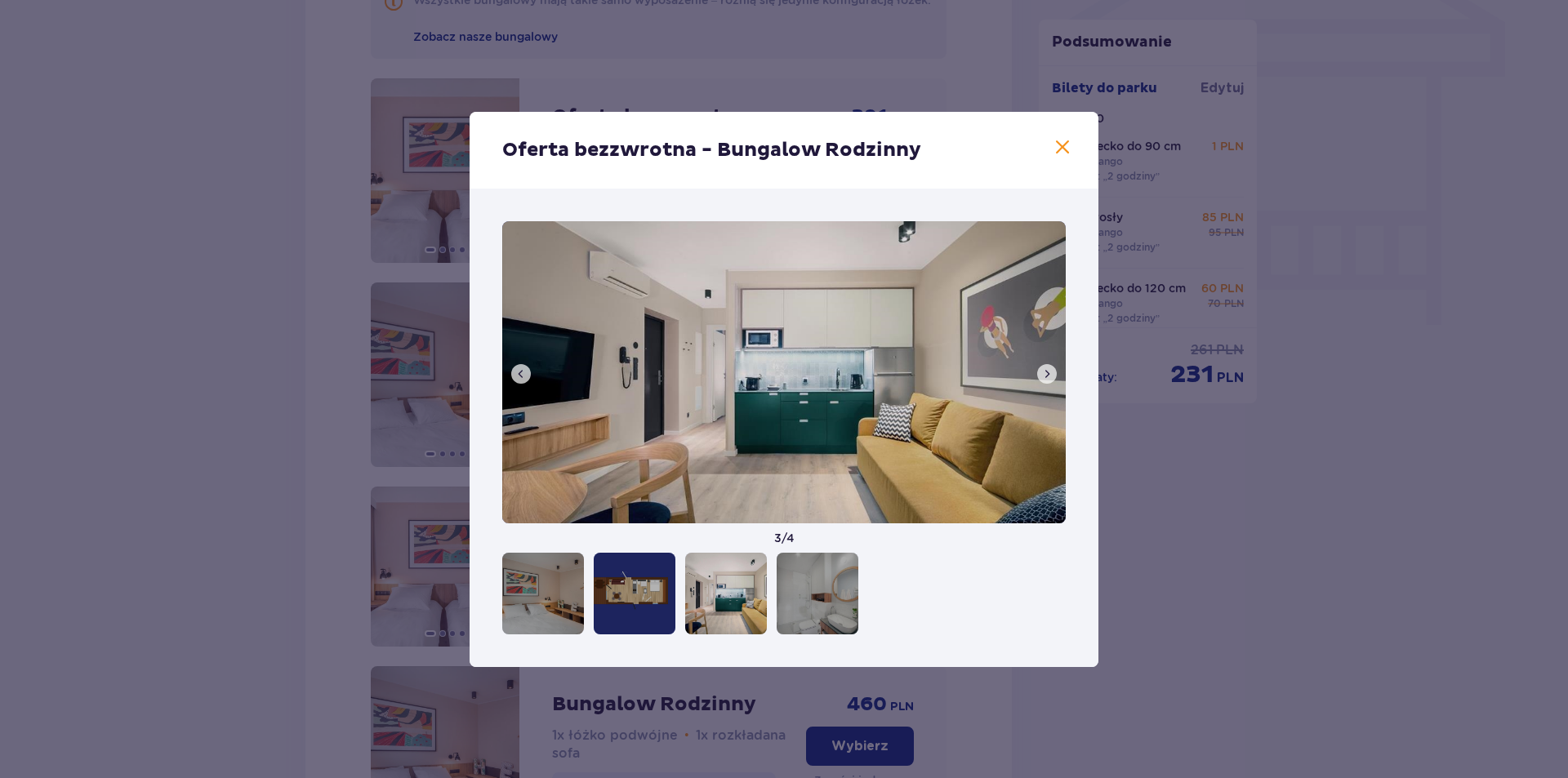
click at [1040, 368] on button at bounding box center [1047, 374] width 20 height 20
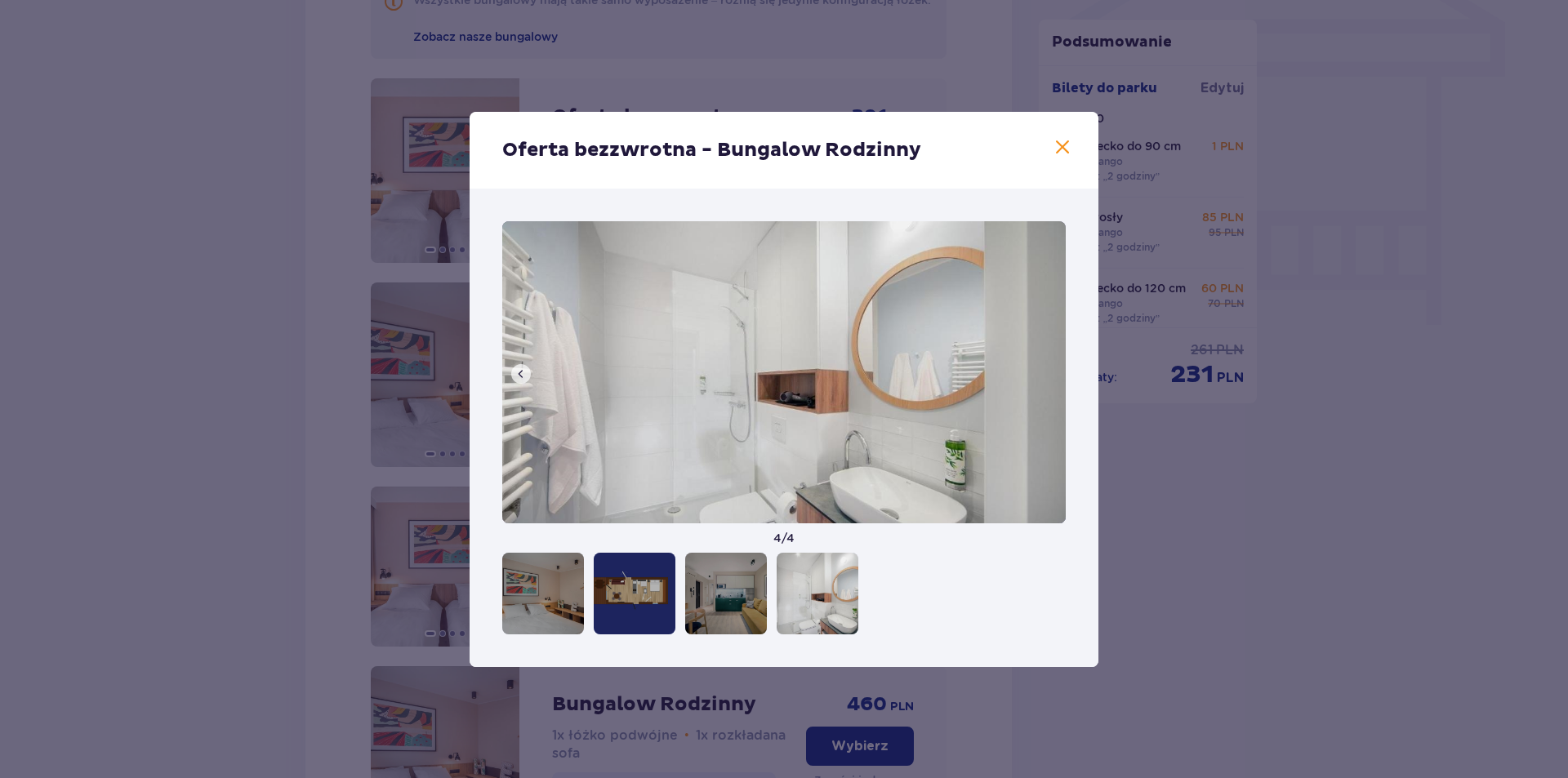
click at [1040, 368] on img at bounding box center [783, 372] width 564 height 302
click at [1068, 146] on span at bounding box center [1062, 148] width 20 height 20
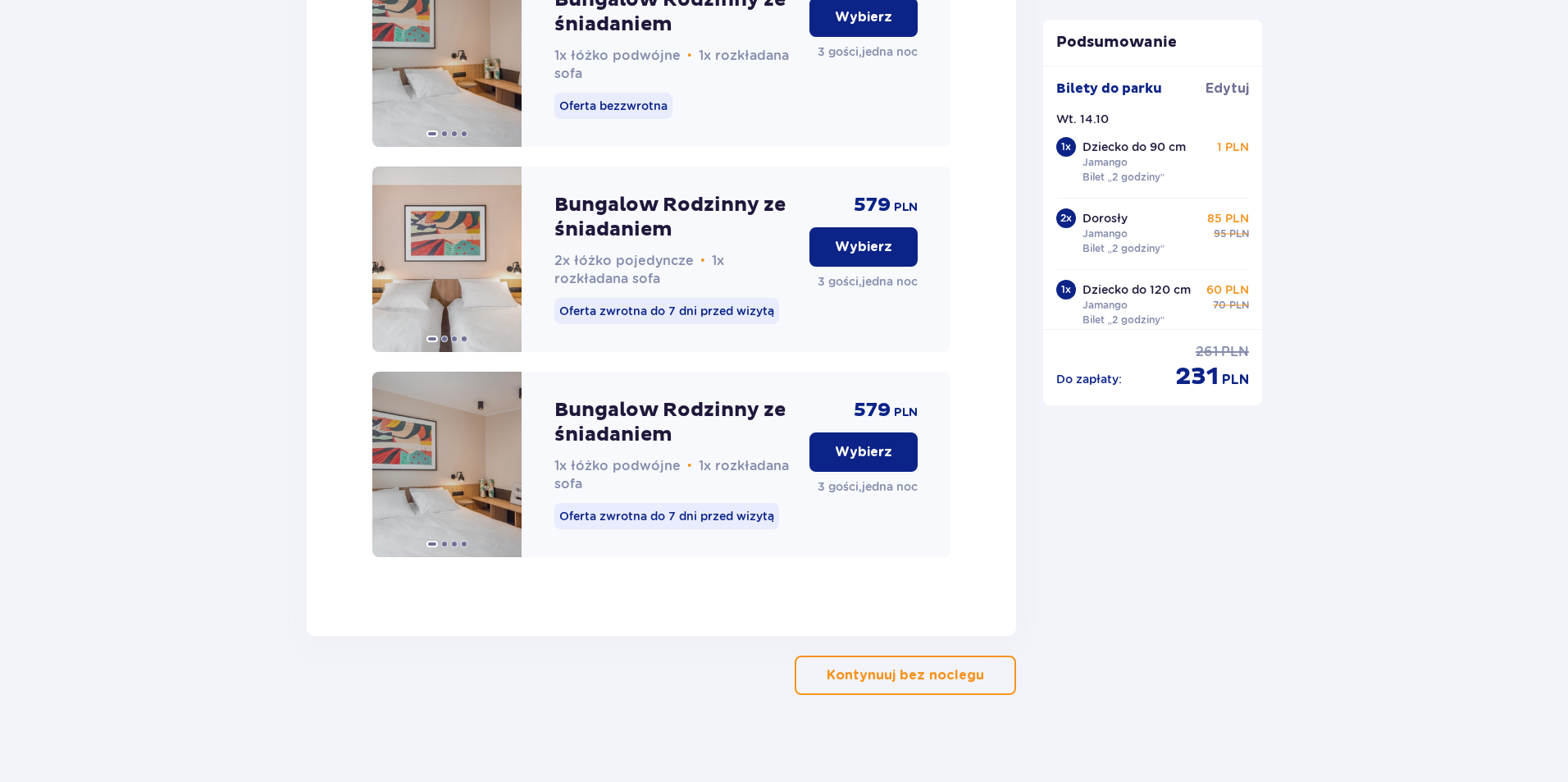
scroll to position [2614, 0]
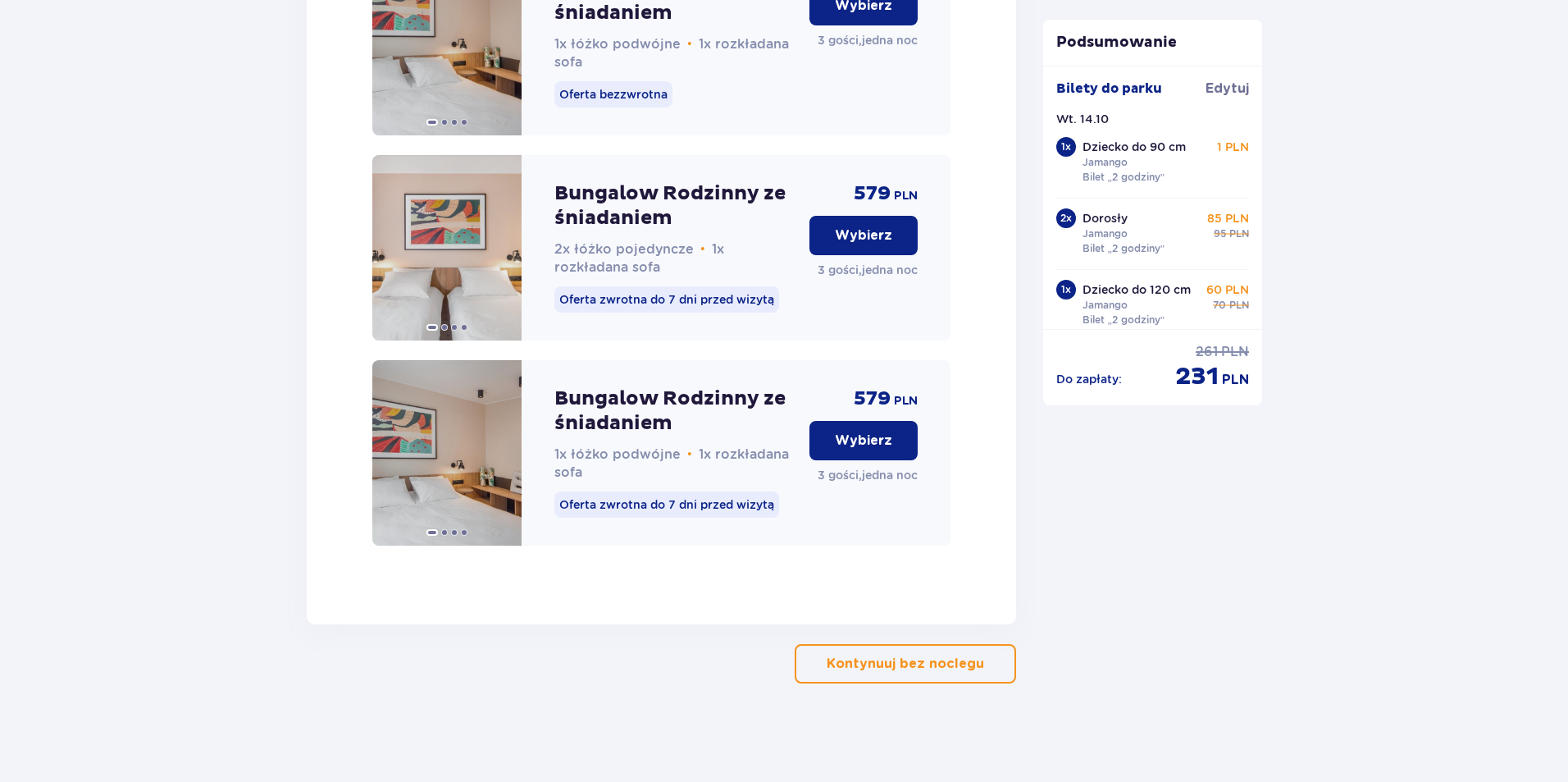
click at [671, 193] on p "Bungalow Rodzinny ze śniadaniem" at bounding box center [675, 206] width 242 height 50
click at [491, 254] on img at bounding box center [447, 248] width 150 height 185
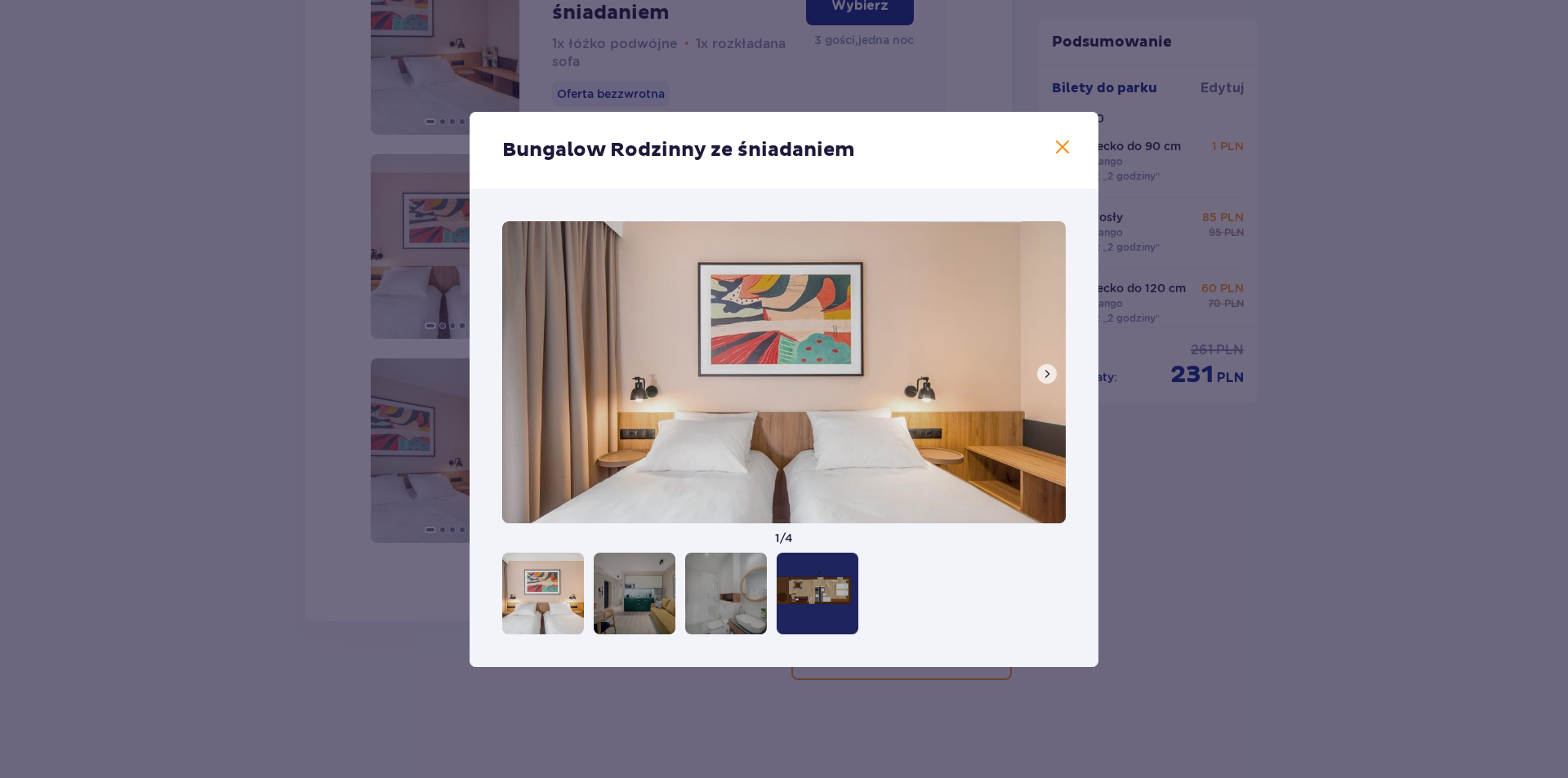
click at [1060, 147] on span at bounding box center [1062, 148] width 20 height 20
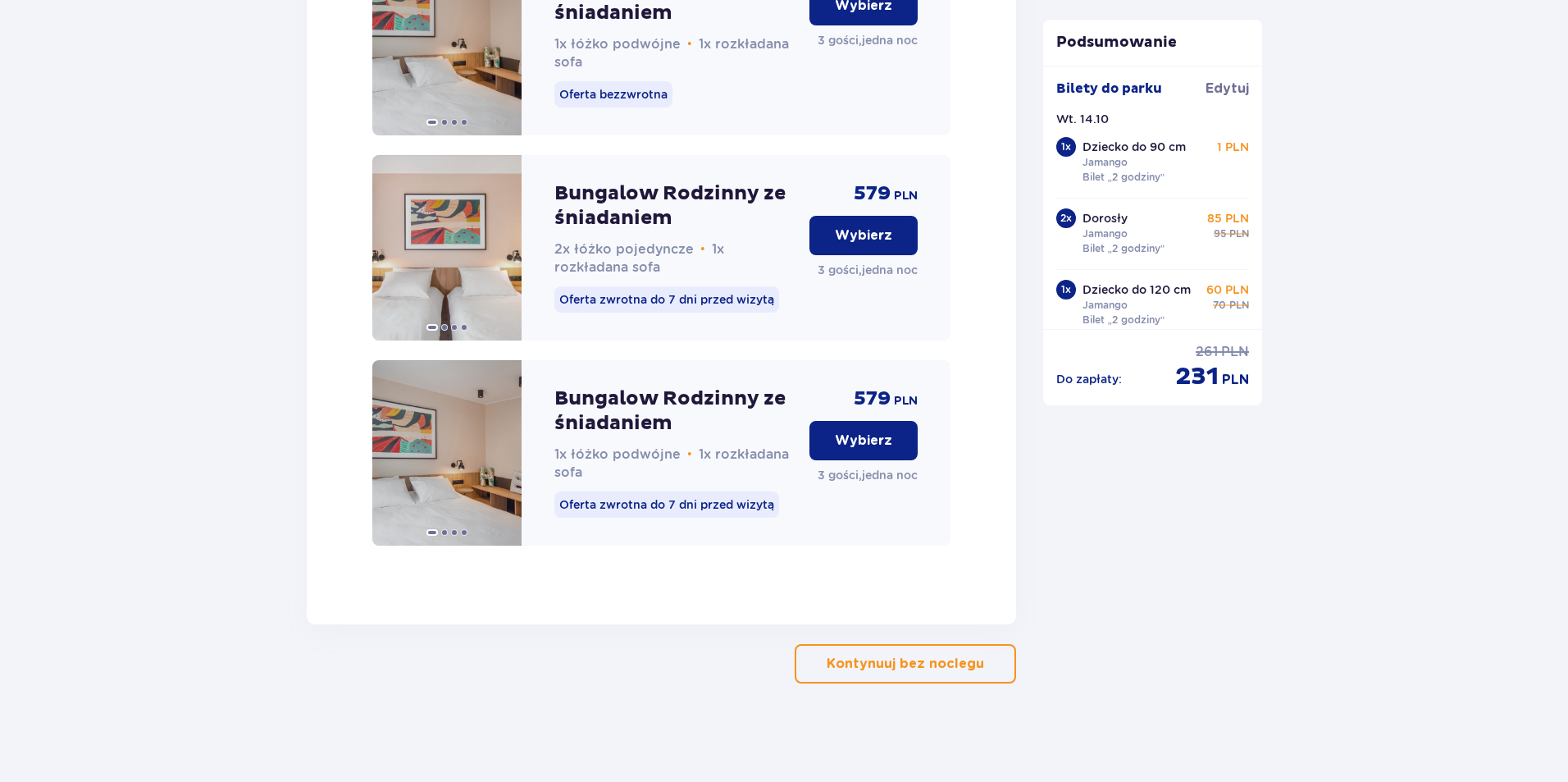
click at [882, 232] on p "Wybierz" at bounding box center [862, 236] width 57 height 18
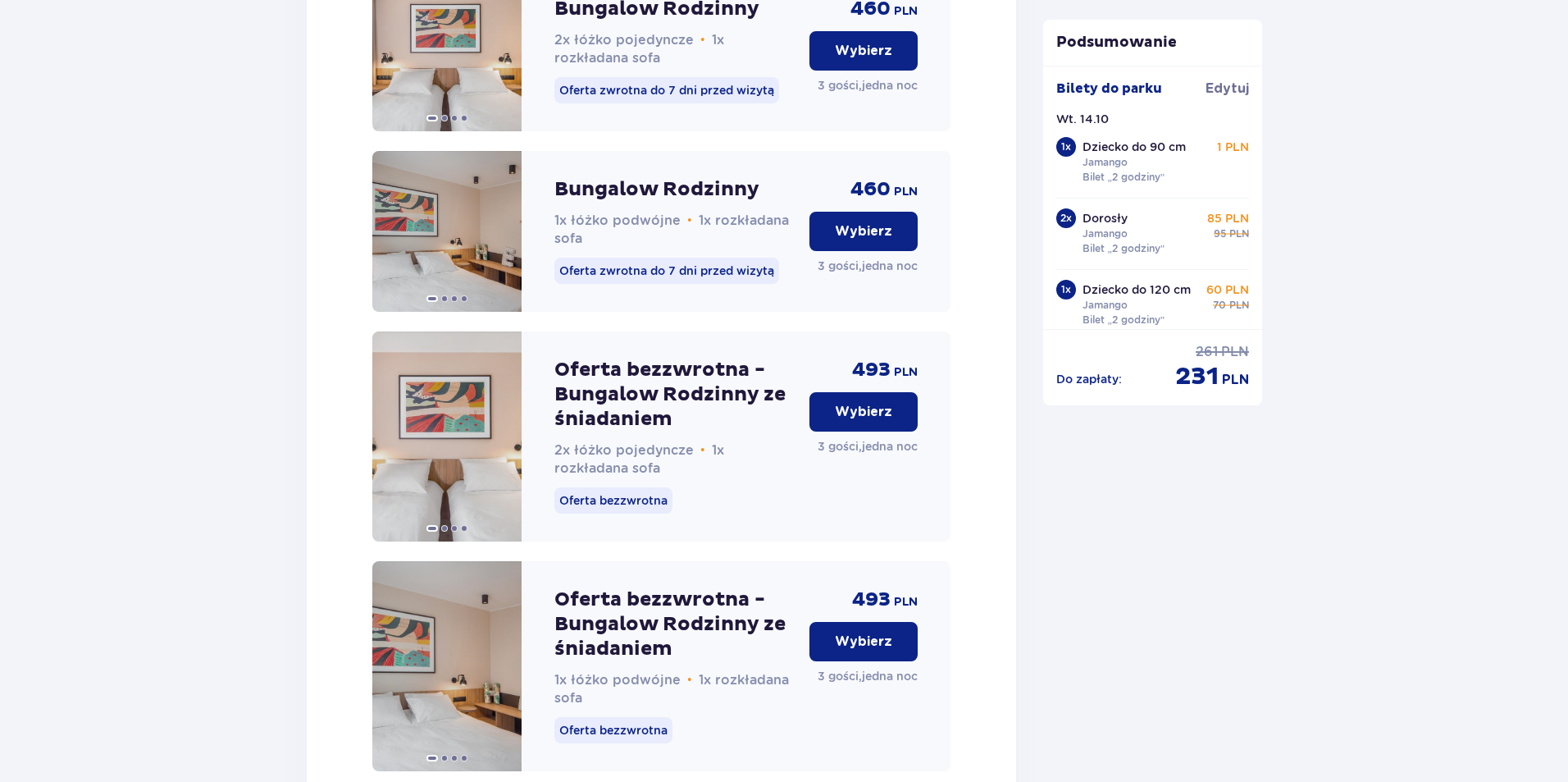
scroll to position [1957, 0]
